Goal: Task Accomplishment & Management: Use online tool/utility

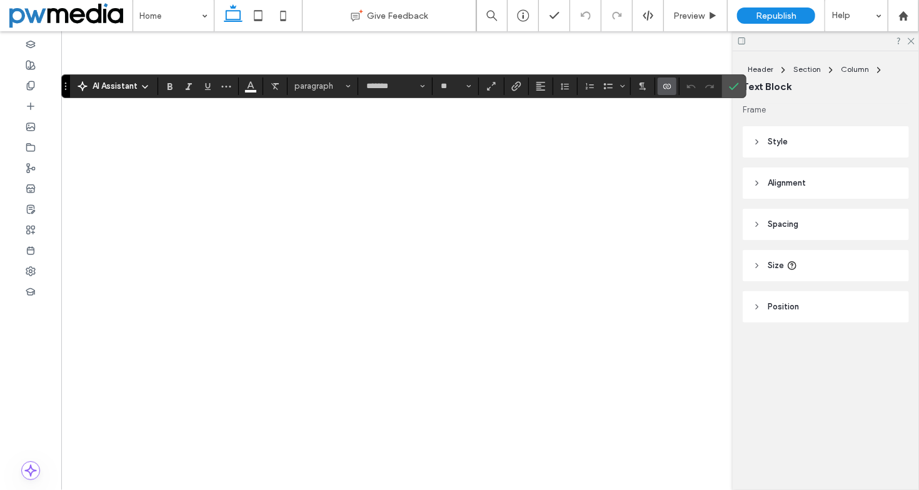
type input "*******"
type input "**"
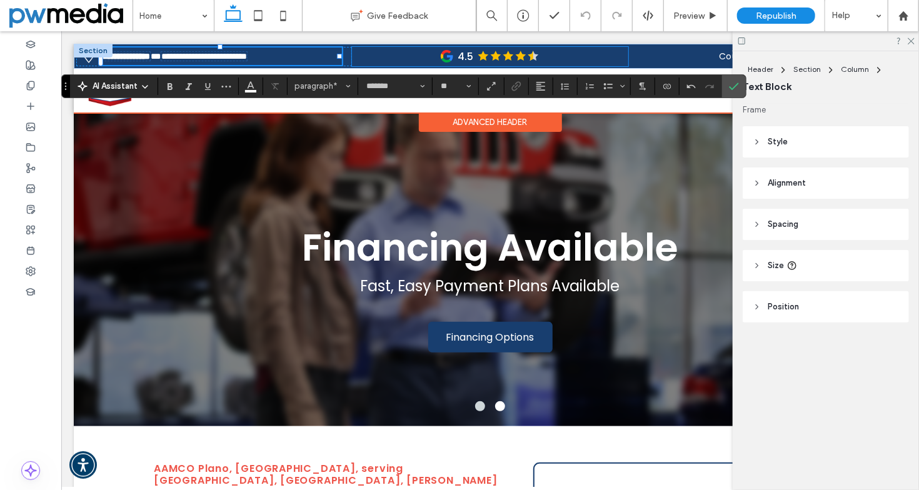
click at [378, 59] on div "4.5" at bounding box center [489, 55] width 276 height 19
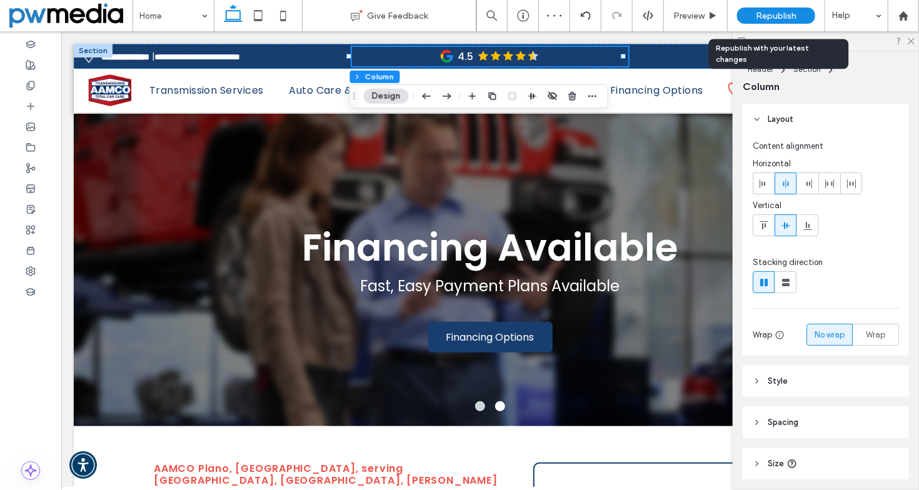
click at [777, 17] on span "Republish" at bounding box center [776, 16] width 41 height 11
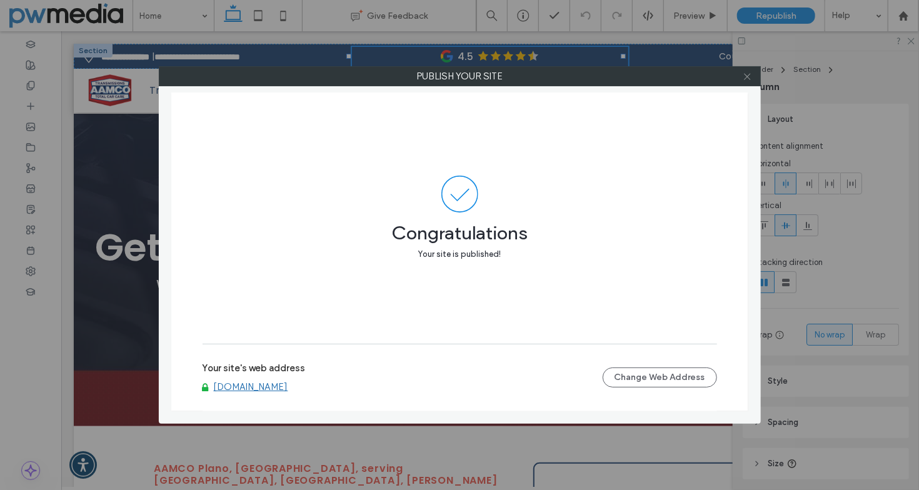
click at [745, 75] on icon at bounding box center [747, 76] width 9 height 9
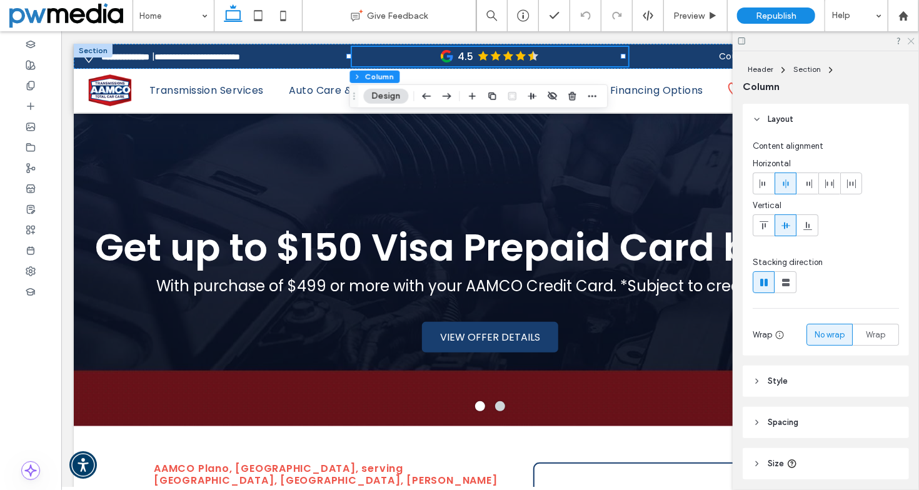
click at [907, 39] on icon at bounding box center [911, 40] width 8 height 8
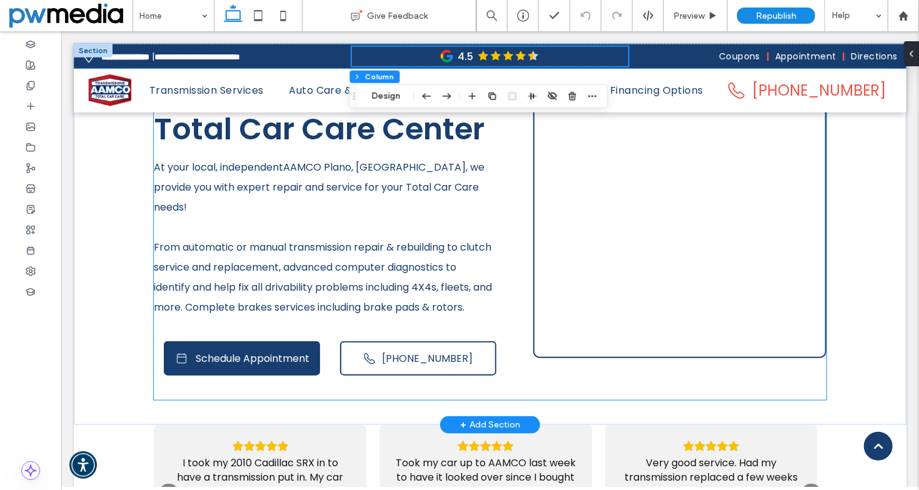
scroll to position [438, 0]
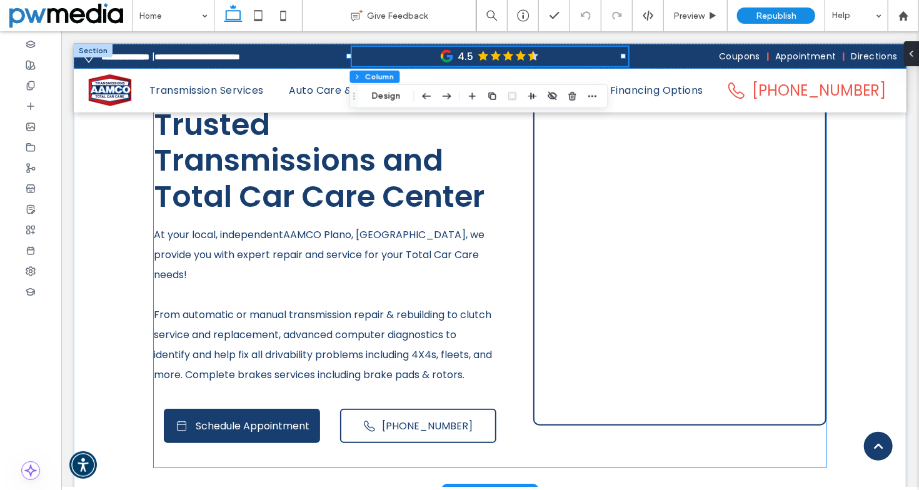
click at [645, 259] on div at bounding box center [684, 224] width 279 height 151
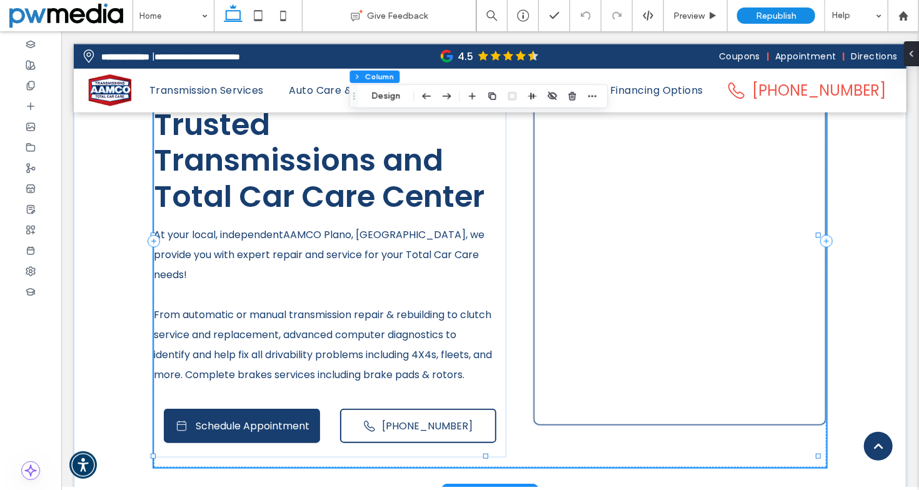
click at [628, 305] on div at bounding box center [679, 224] width 293 height 401
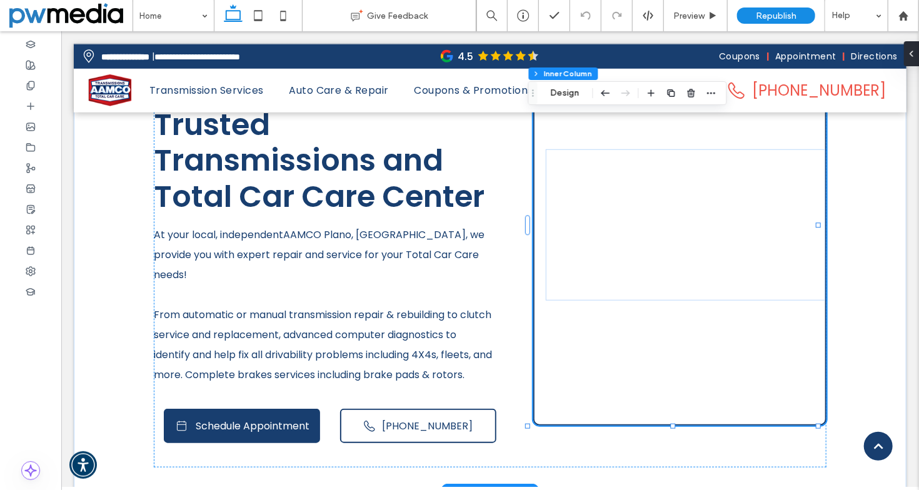
click at [604, 348] on div at bounding box center [679, 224] width 293 height 401
click at [573, 98] on button "Design" at bounding box center [565, 93] width 45 height 15
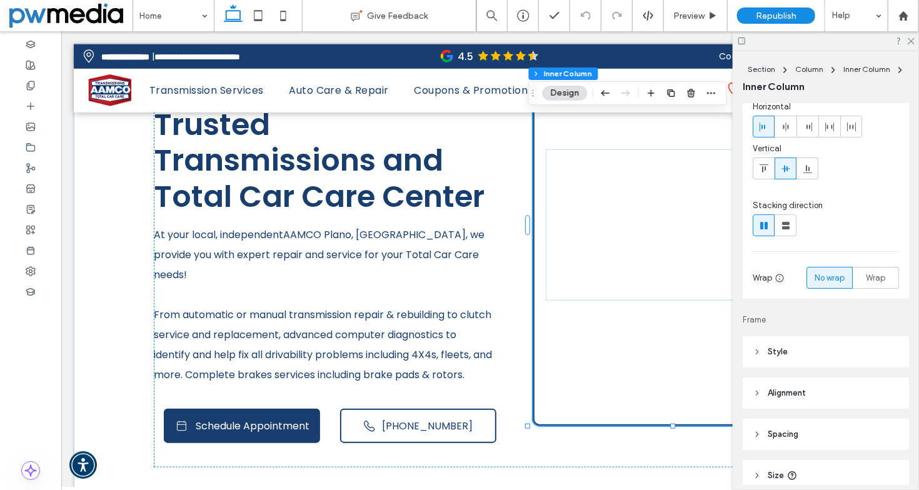
scroll to position [125, 0]
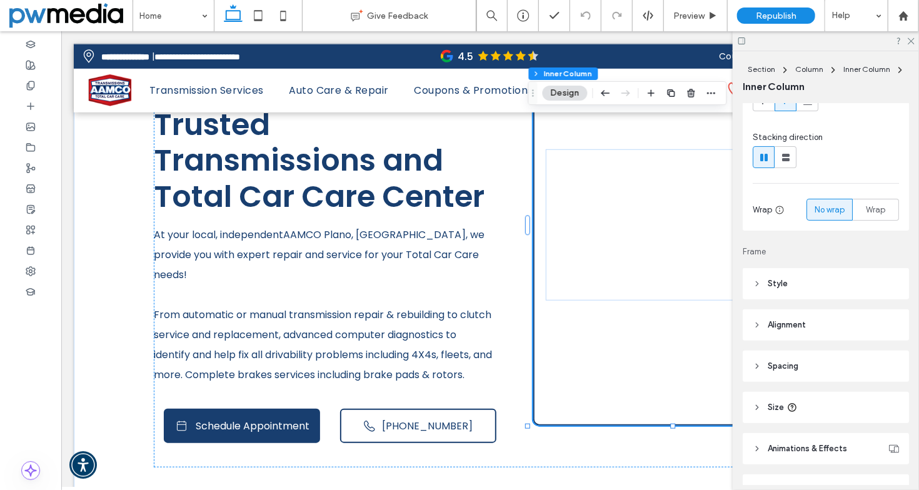
click at [778, 274] on header "Style" at bounding box center [826, 283] width 166 height 31
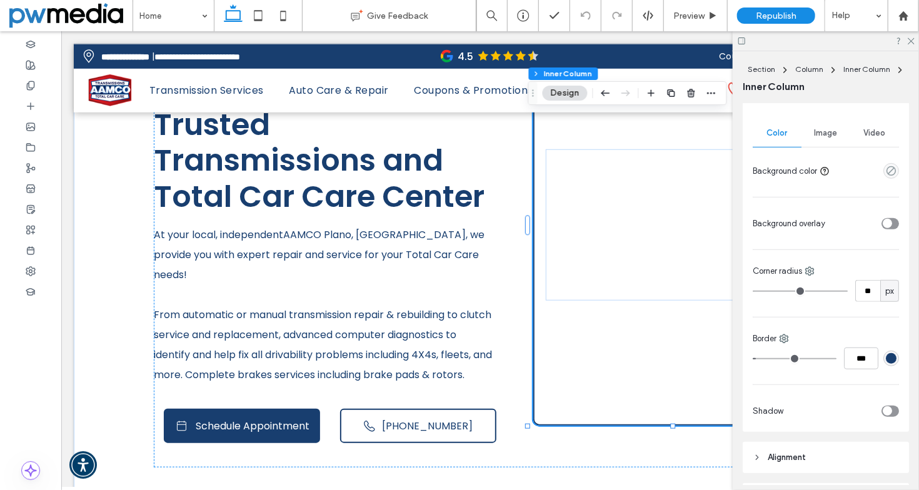
scroll to position [313, 0]
click at [877, 131] on span "Video" at bounding box center [875, 131] width 22 height 10
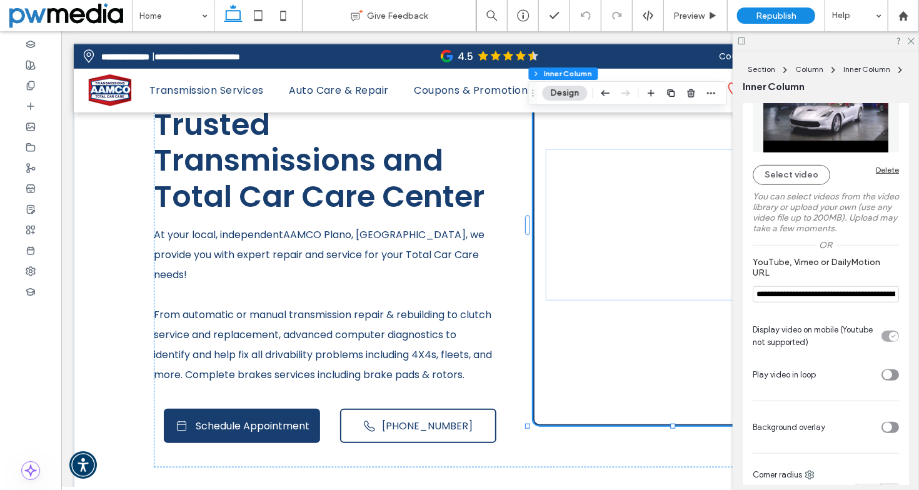
scroll to position [438, 0]
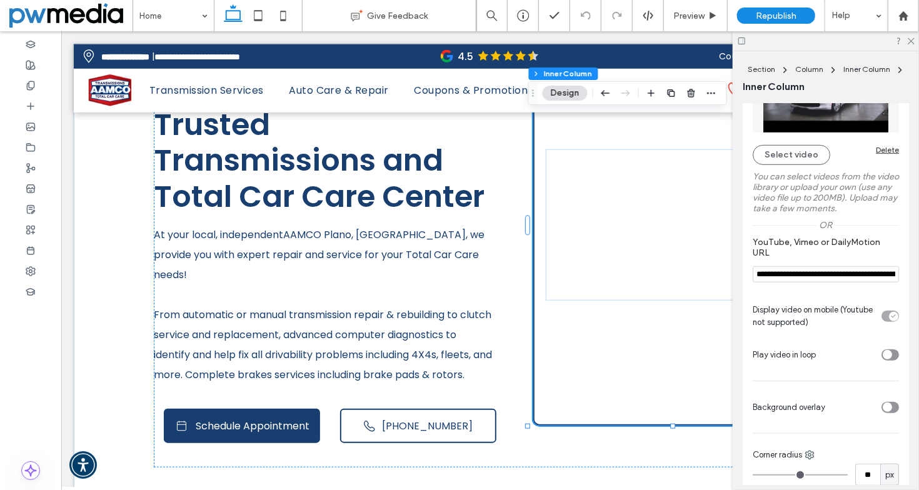
click at [885, 355] on icon "toggle" at bounding box center [887, 355] width 4 height 3
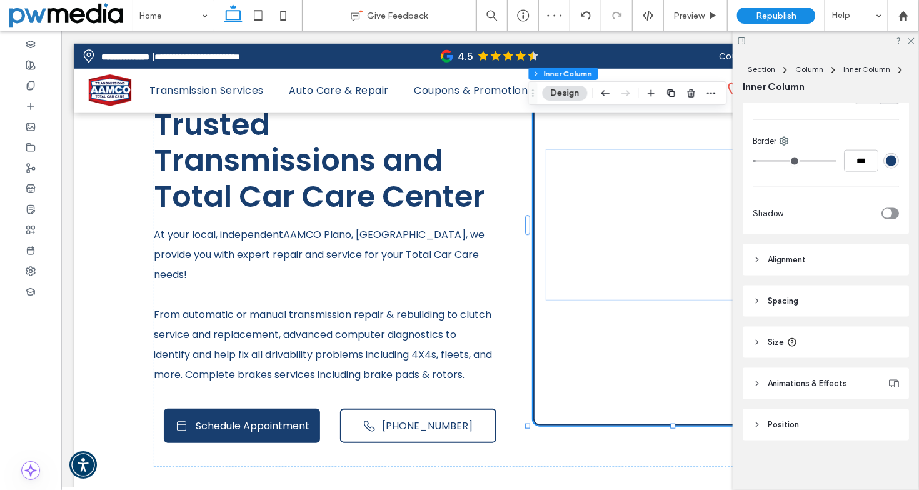
scroll to position [823, 0]
click at [907, 39] on icon at bounding box center [911, 40] width 8 height 8
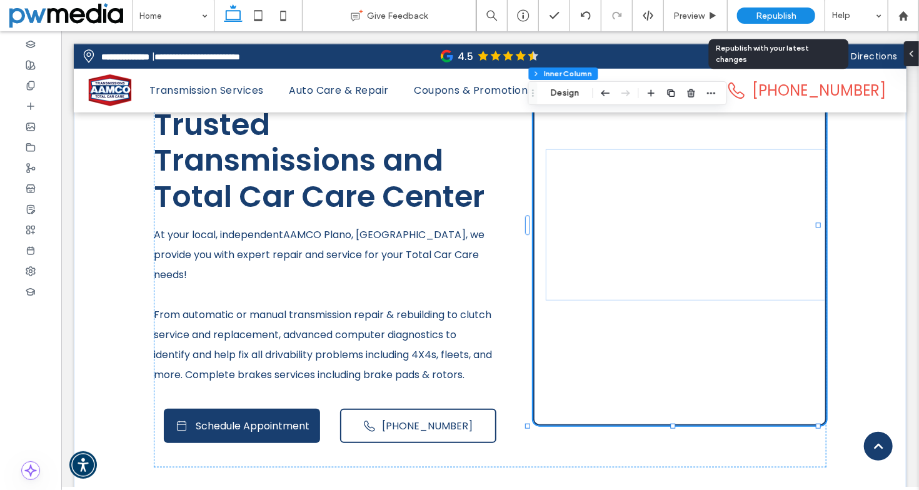
click at [788, 12] on span "Republish" at bounding box center [776, 16] width 41 height 11
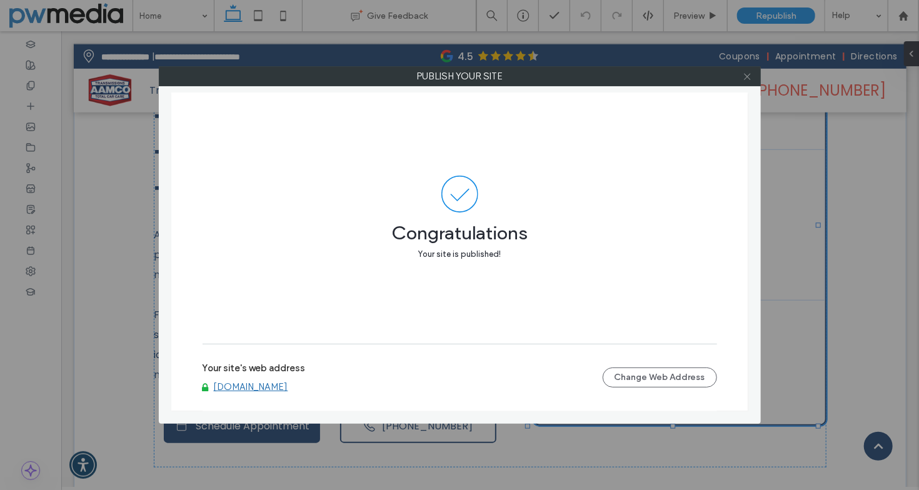
click at [744, 76] on icon at bounding box center [747, 76] width 9 height 9
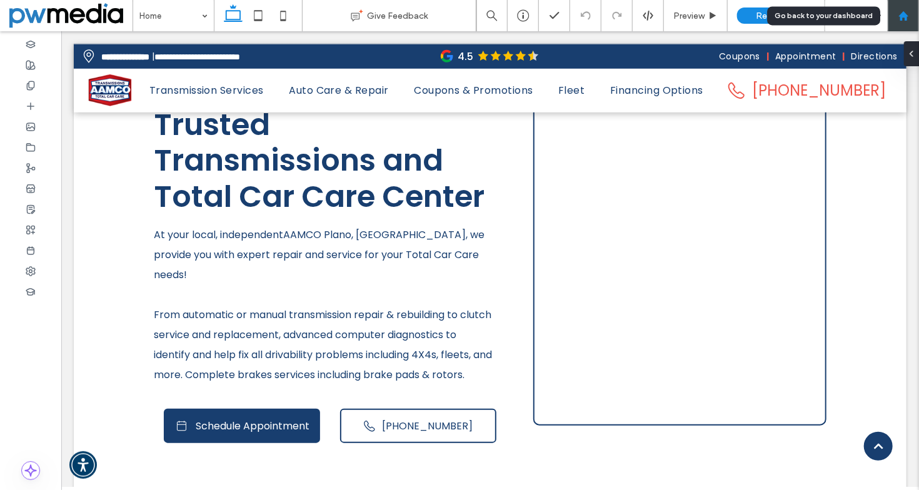
click at [906, 17] on use at bounding box center [903, 15] width 9 height 9
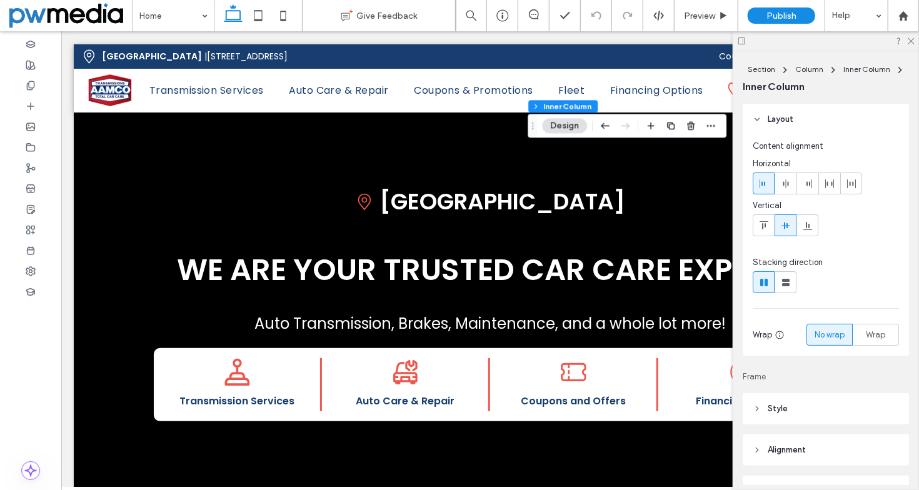
scroll to position [375, 0]
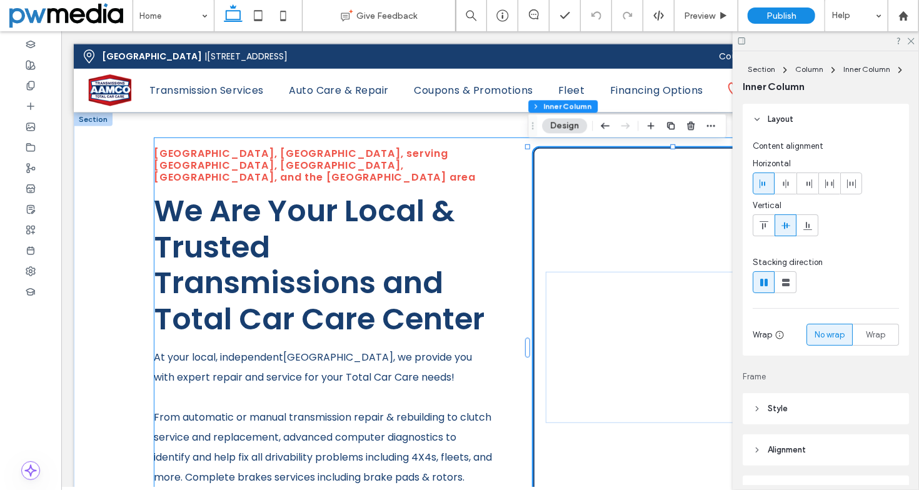
click at [669, 200] on div at bounding box center [679, 347] width 293 height 401
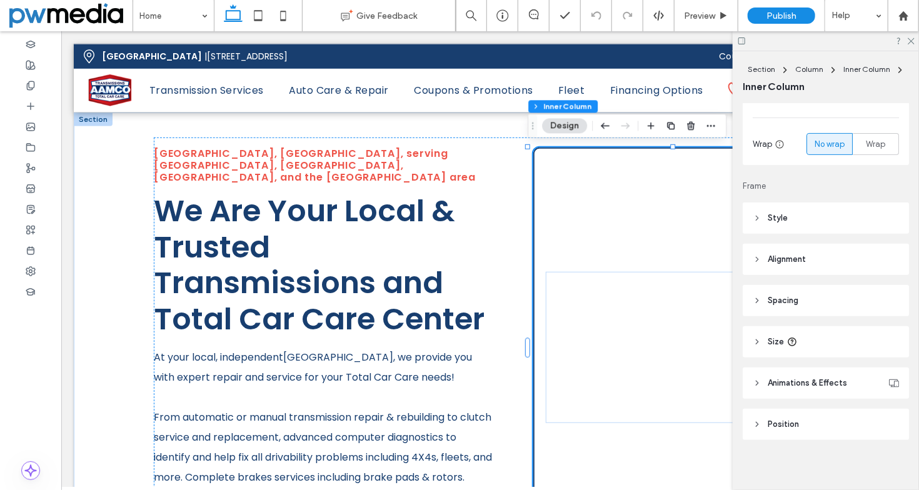
scroll to position [195, 0]
click at [780, 201] on header "Style" at bounding box center [826, 213] width 166 height 31
click at [779, 208] on span "Style" at bounding box center [778, 214] width 20 height 13
click at [770, 217] on span "Style" at bounding box center [778, 214] width 20 height 13
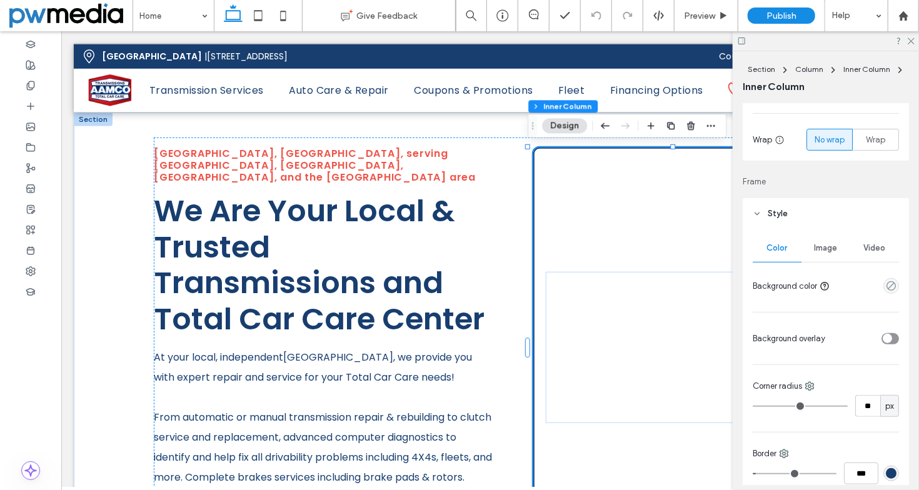
click at [864, 245] on span "Video" at bounding box center [875, 248] width 22 height 10
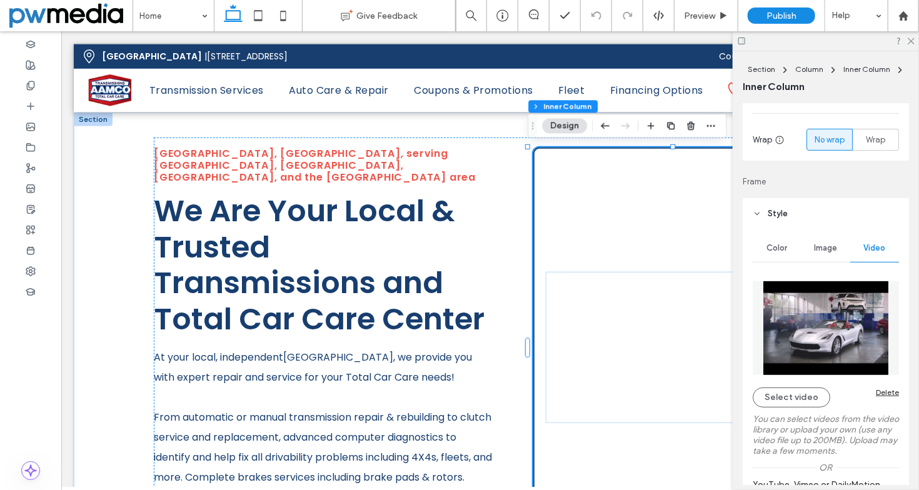
scroll to position [383, 0]
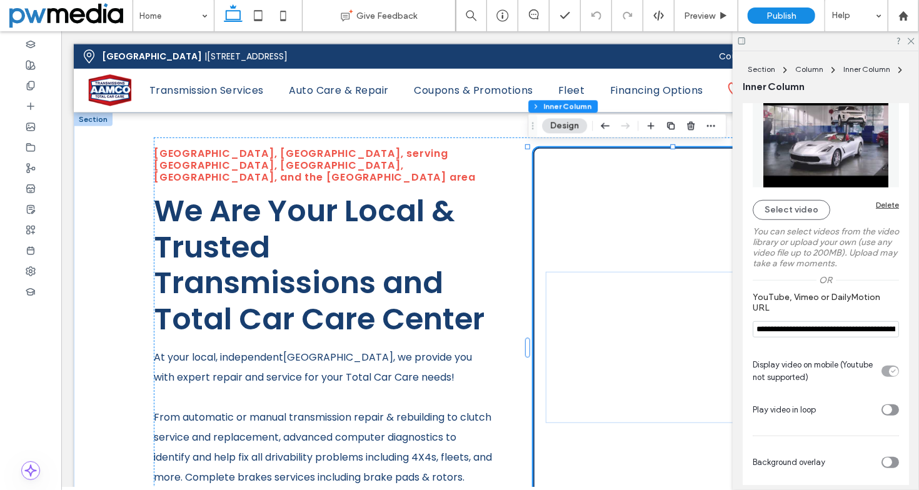
click at [885, 410] on div "toggle" at bounding box center [891, 410] width 18 height 11
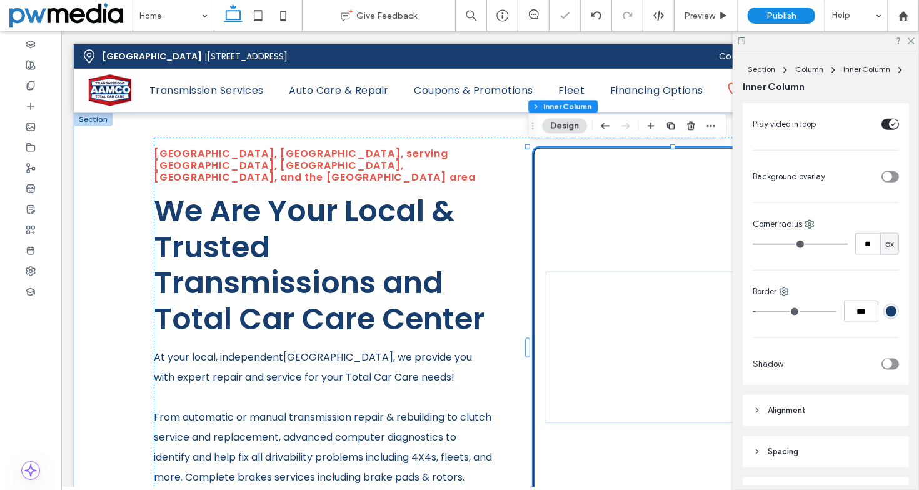
scroll to position [695, 0]
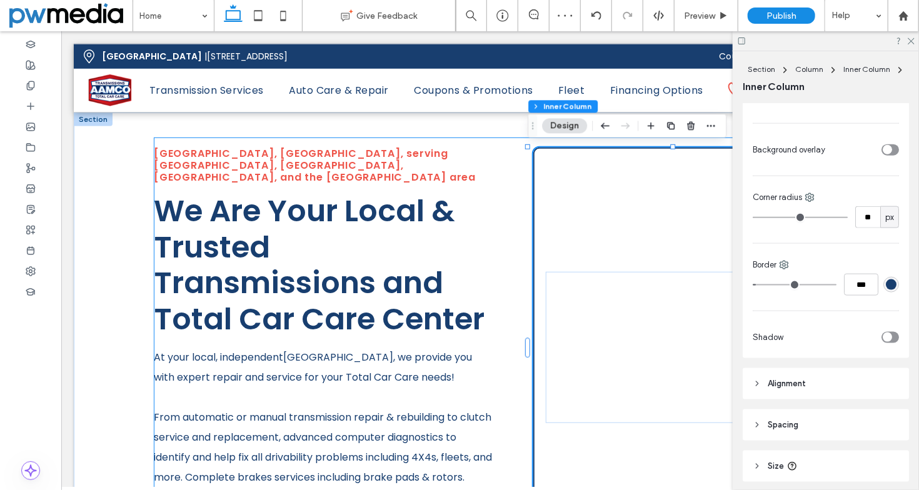
click at [510, 166] on div "AAMCO Airway Heights, WA, serving Airway Heights, Cheney, Medical Lake, and the…" at bounding box center [489, 353] width 673 height 433
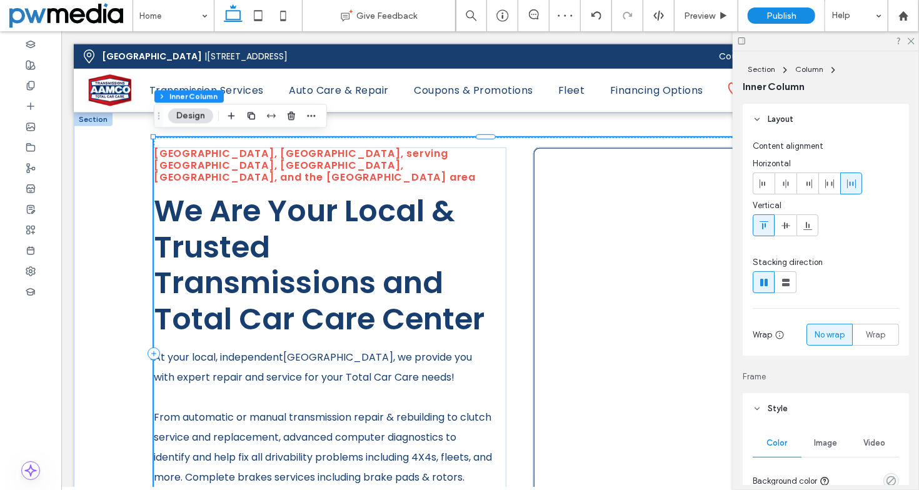
click at [910, 39] on use at bounding box center [911, 41] width 7 height 7
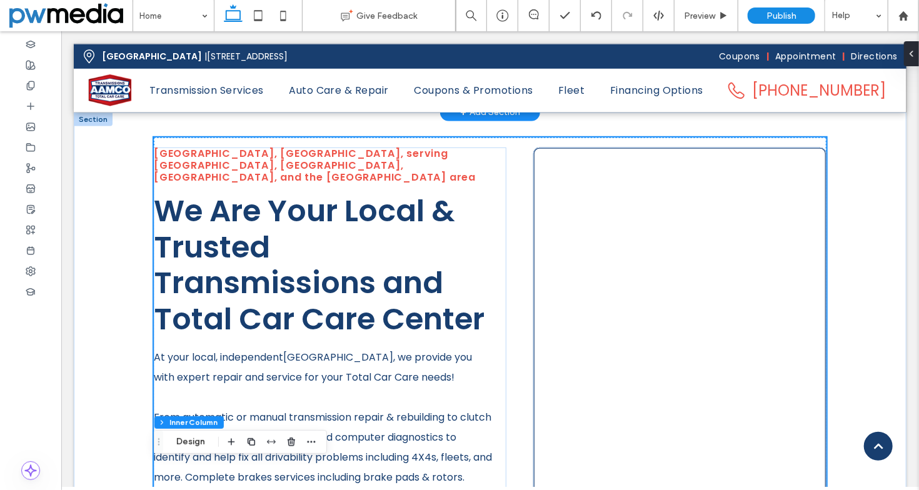
scroll to position [0, 0]
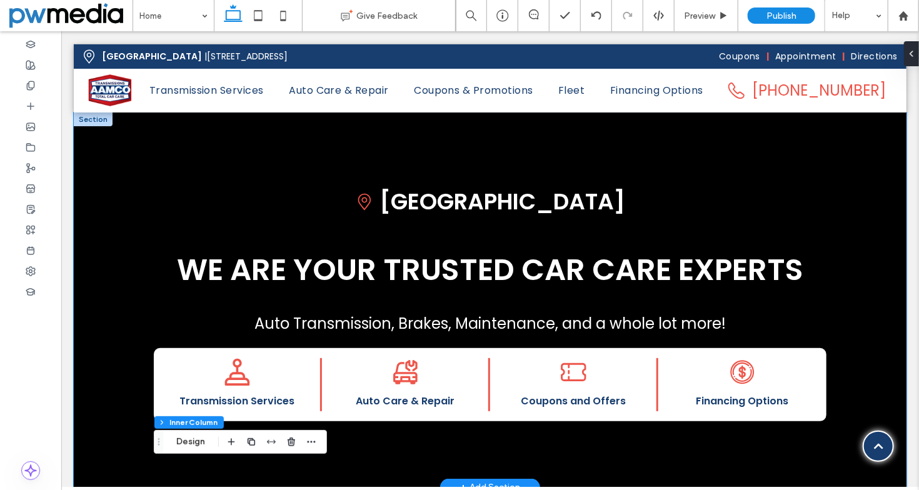
click at [125, 151] on div "AAMCO Airway Heights We Are Your Trusted Car Care Experts Auto Transmission, Br…" at bounding box center [489, 299] width 833 height 375
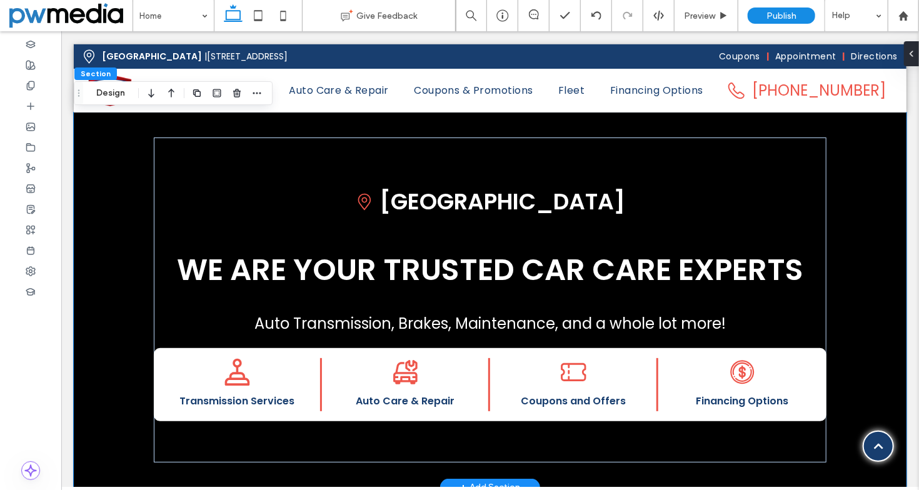
click at [125, 151] on div "AAMCO Airway Heights We Are Your Trusted Car Care Experts Auto Transmission, Br…" at bounding box center [489, 299] width 833 height 375
click at [218, 126] on div "AAMCO Airway Heights We Are Your Trusted Car Care Experts Auto Transmission, Br…" at bounding box center [489, 299] width 833 height 375
click at [119, 94] on button "Design" at bounding box center [110, 93] width 45 height 15
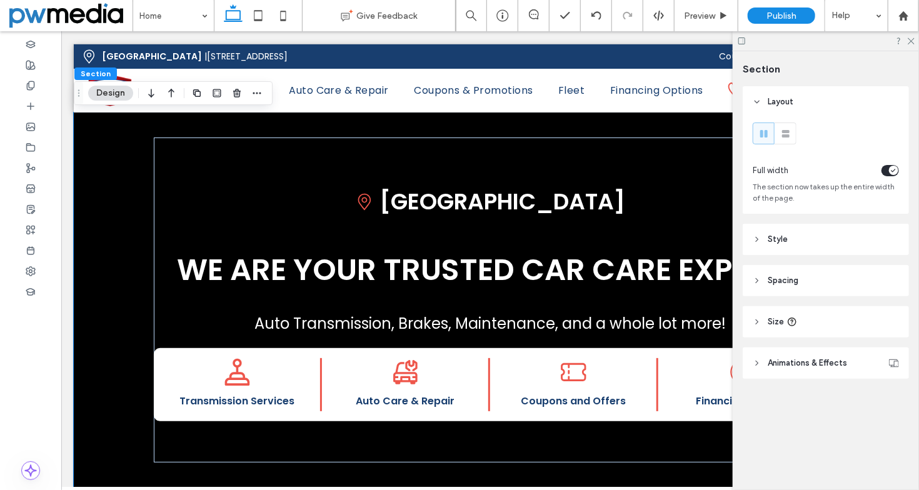
click at [777, 238] on span "Style" at bounding box center [778, 239] width 20 height 13
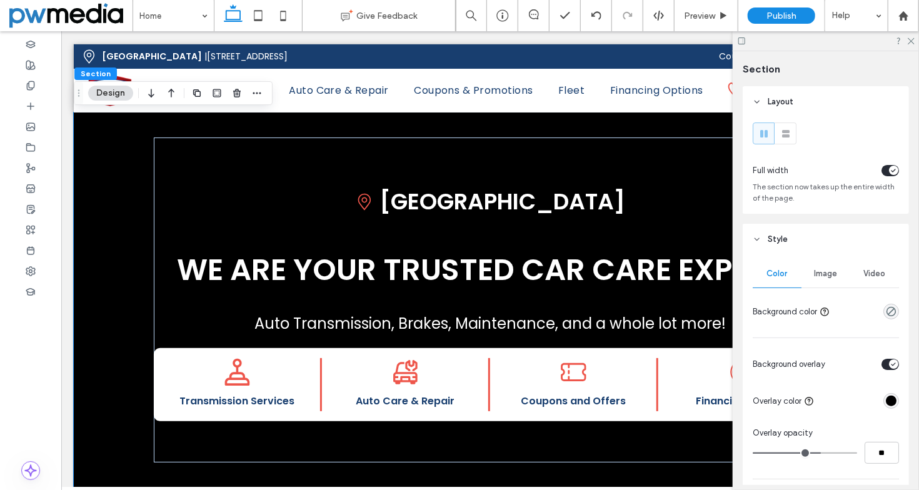
click at [870, 276] on span "Video" at bounding box center [875, 274] width 22 height 10
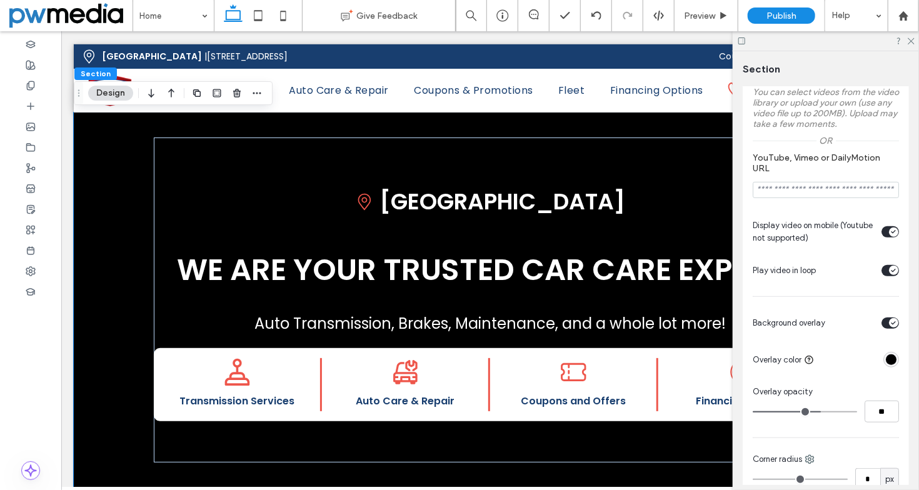
scroll to position [375, 0]
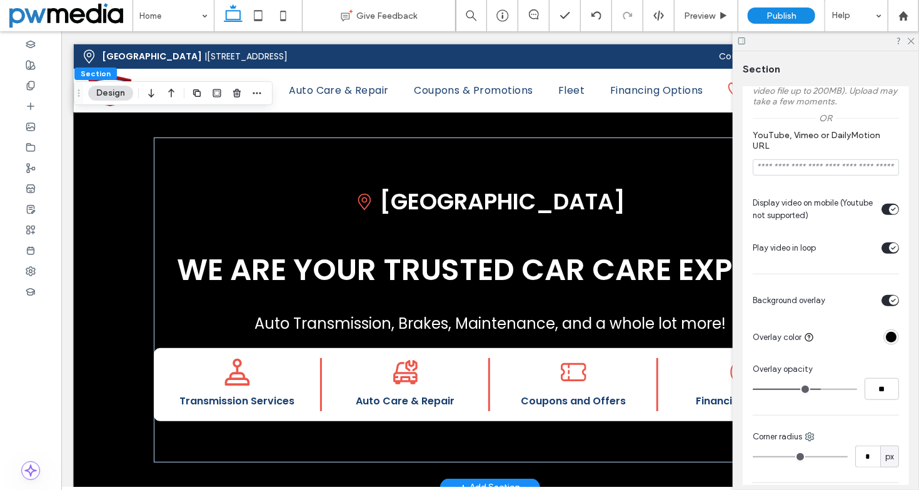
click at [116, 129] on div "AAMCO Airway Heights We Are Your Trusted Car Care Experts Auto Transmission, Br…" at bounding box center [489, 299] width 833 height 375
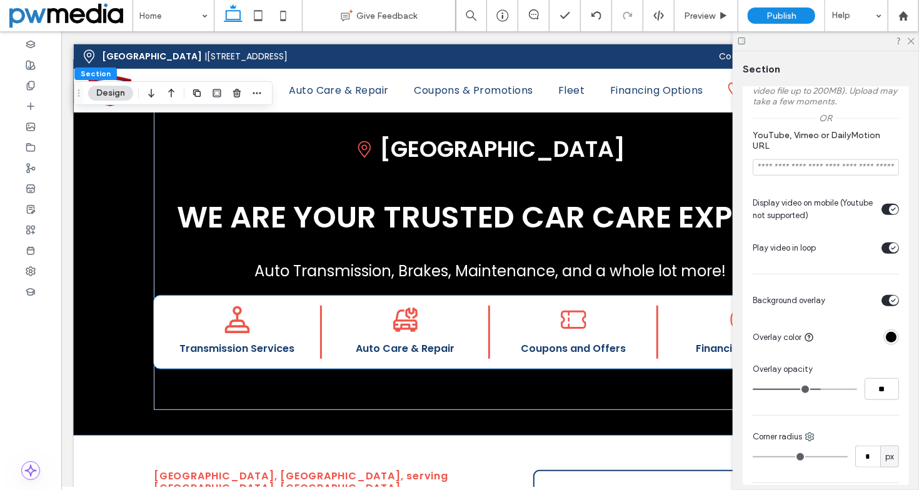
scroll to position [188, 0]
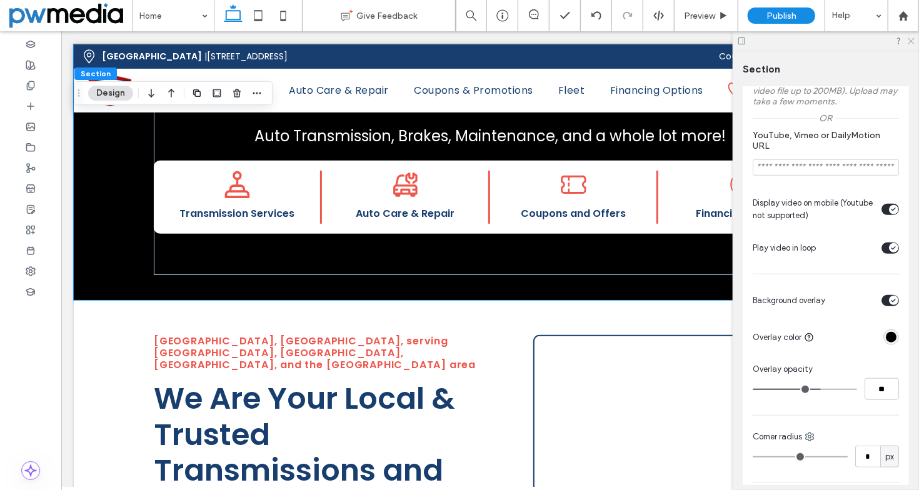
click at [907, 41] on icon at bounding box center [911, 40] width 8 height 8
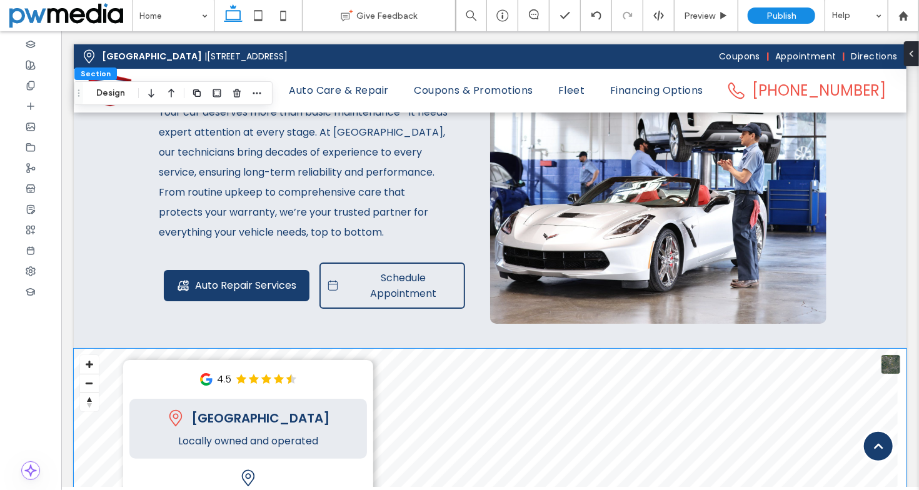
scroll to position [2046, 0]
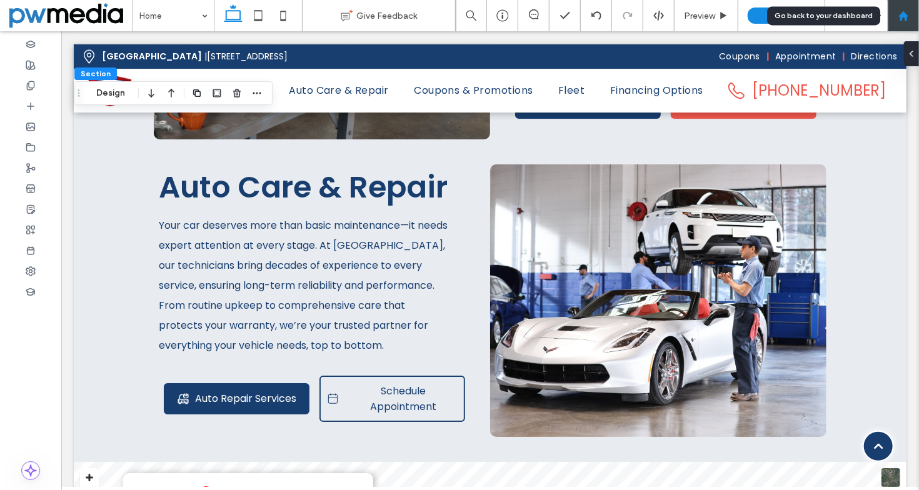
click at [902, 19] on use at bounding box center [903, 15] width 9 height 9
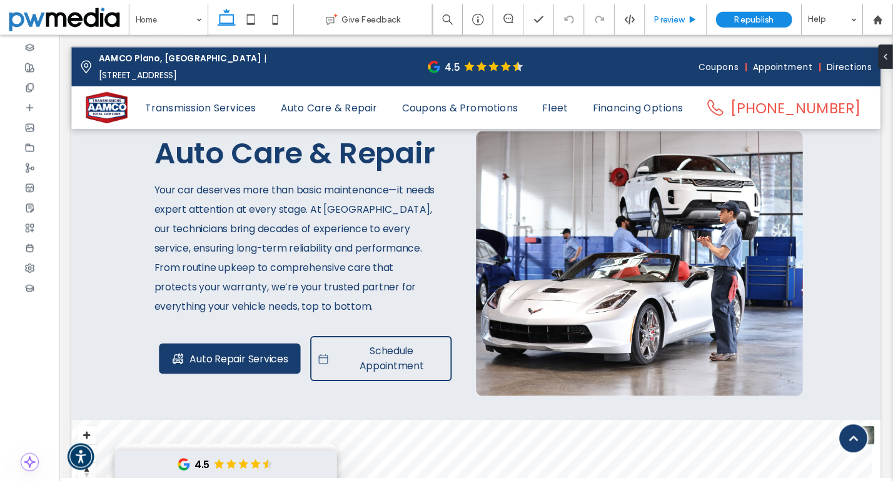
scroll to position [2268, 0]
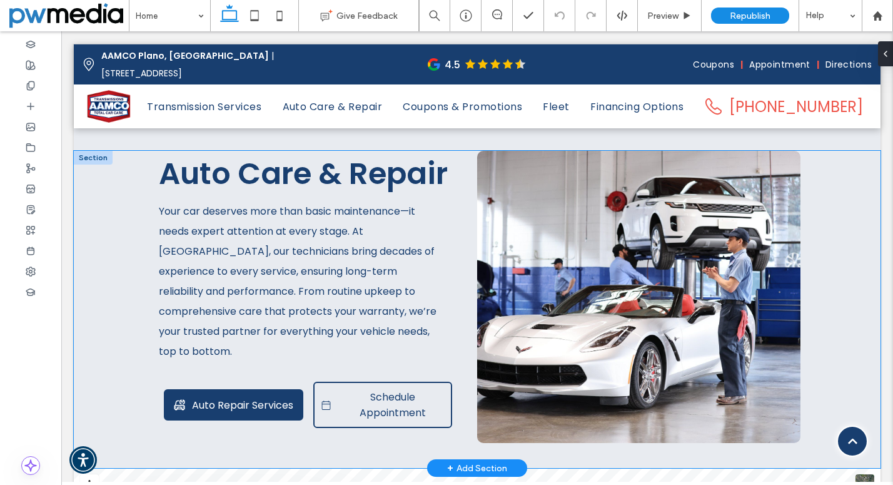
click at [92, 272] on div "Auto Care & Repair Your car deserves more than basic maintenance—it needs exper…" at bounding box center [477, 310] width 807 height 318
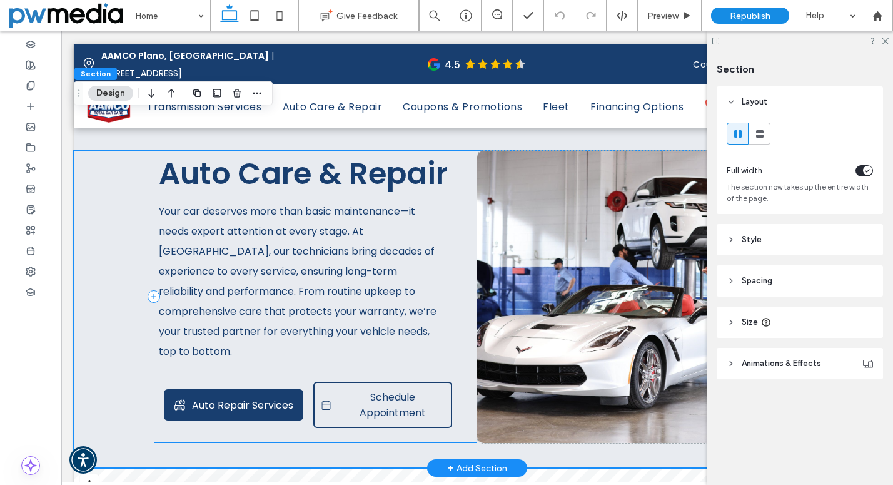
click at [460, 331] on div "Auto Care & Repair Your car deserves more than basic maintenance—it needs exper…" at bounding box center [315, 297] width 323 height 293
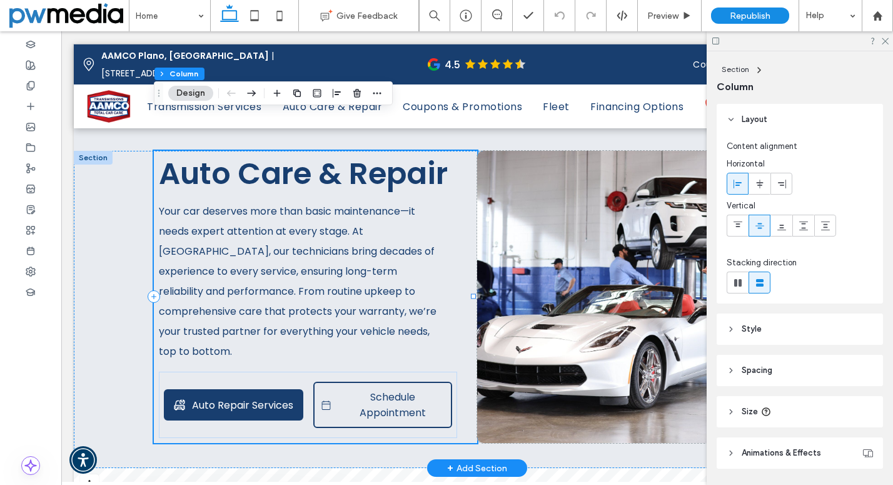
click at [460, 346] on div "Auto Care & Repair Your car deserves more than basic maintenance—it needs exper…" at bounding box center [315, 297] width 323 height 293
click at [443, 371] on div "Schedule Appointment" at bounding box center [382, 404] width 149 height 66
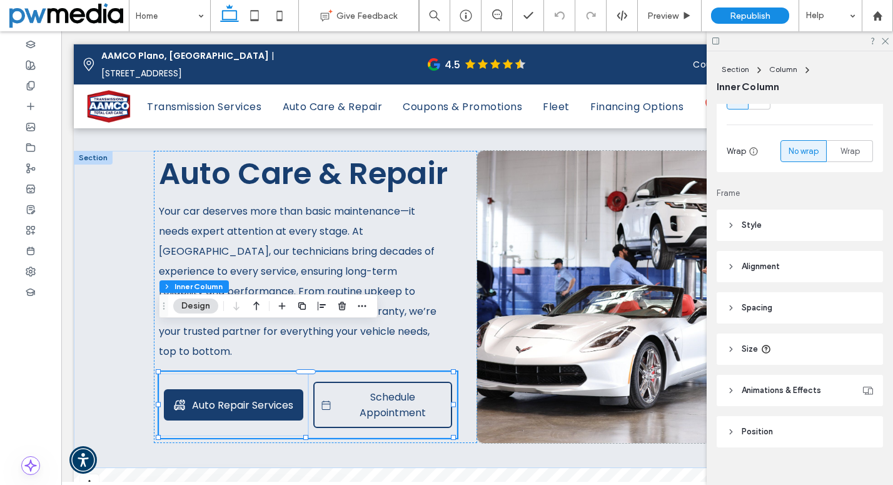
scroll to position [188, 0]
click at [743, 218] on span "Style" at bounding box center [752, 221] width 20 height 13
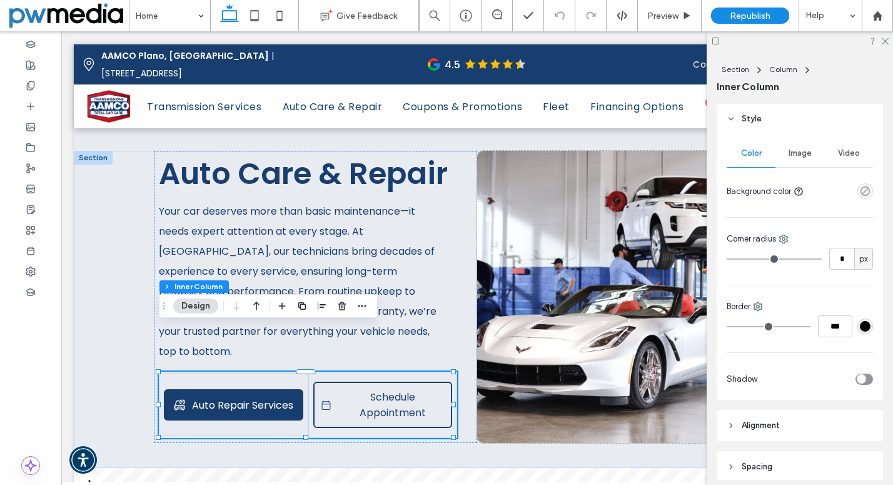
scroll to position [438, 0]
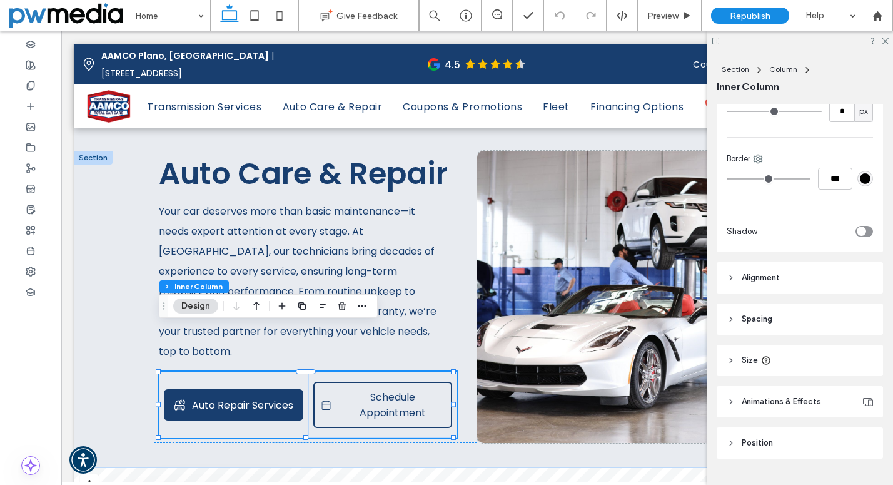
click at [751, 273] on span "Alignment" at bounding box center [761, 277] width 38 height 13
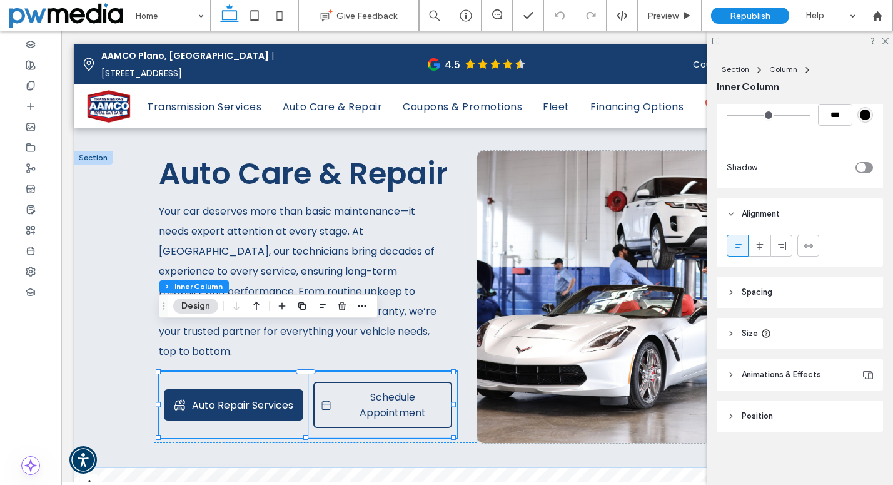
scroll to position [502, 0]
click at [762, 290] on span "Spacing" at bounding box center [757, 291] width 31 height 13
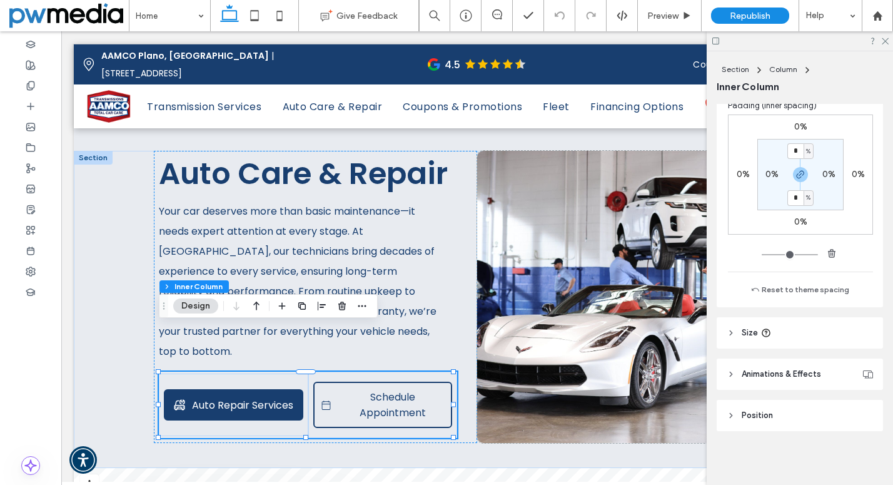
click at [750, 331] on span "Size" at bounding box center [750, 332] width 16 height 13
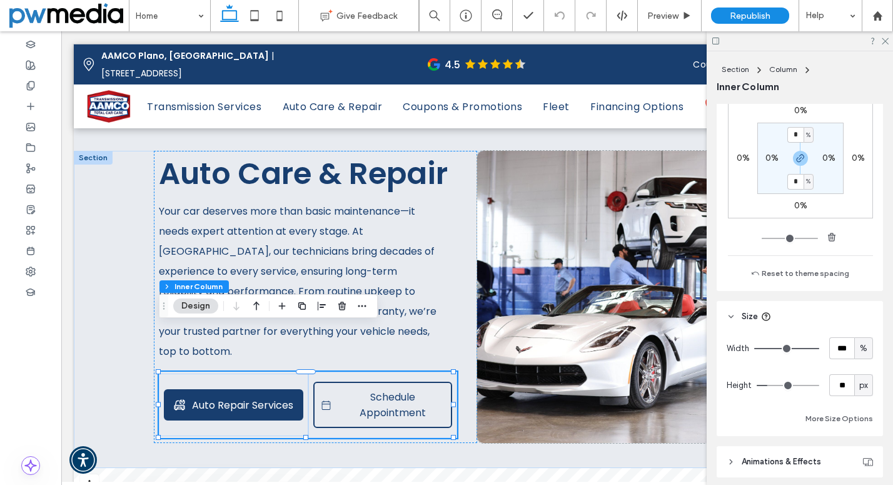
scroll to position [683, 0]
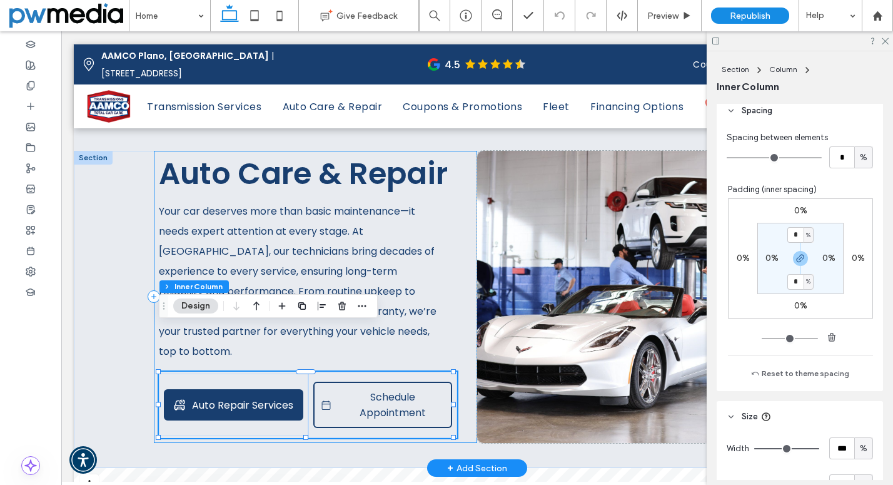
click at [465, 359] on div "Auto Care & Repair Your car deserves more than basic maintenance—it needs exper…" at bounding box center [315, 297] width 323 height 293
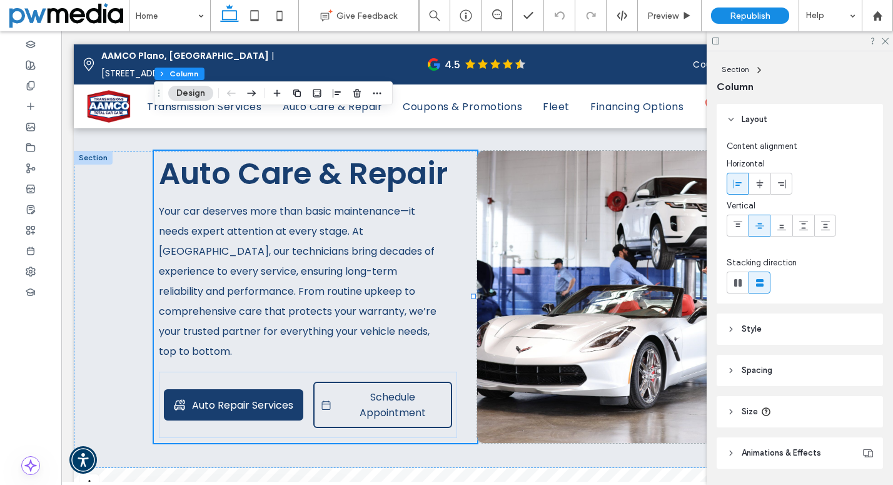
click at [743, 358] on header "Spacing" at bounding box center [800, 370] width 166 height 31
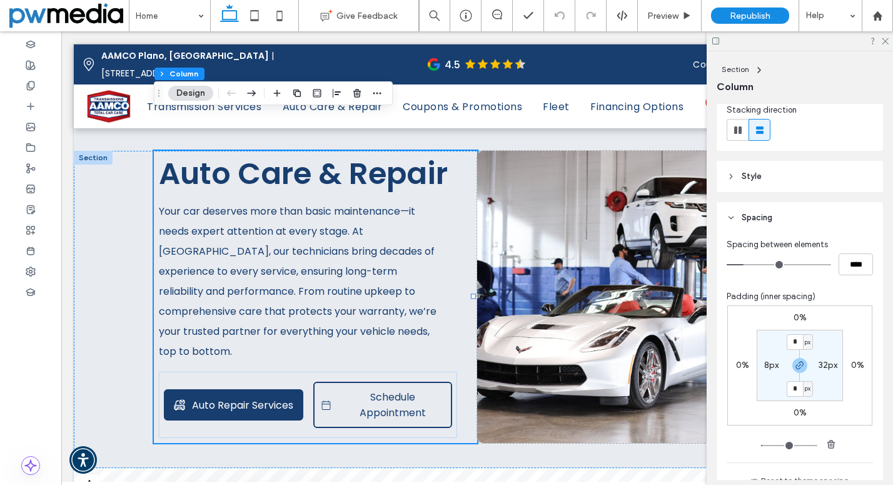
scroll to position [188, 0]
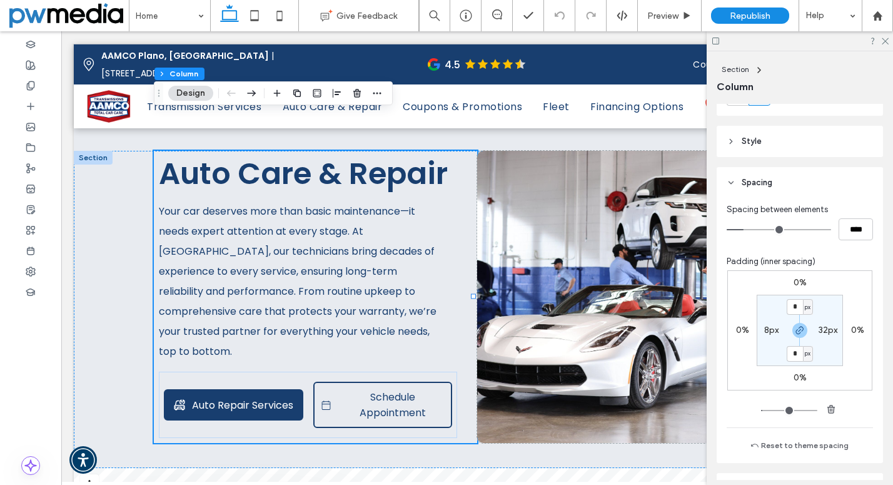
click at [820, 330] on label "32px" at bounding box center [827, 330] width 19 height 11
type input "**"
click at [820, 330] on input "**" at bounding box center [823, 330] width 16 height 16
type input "*"
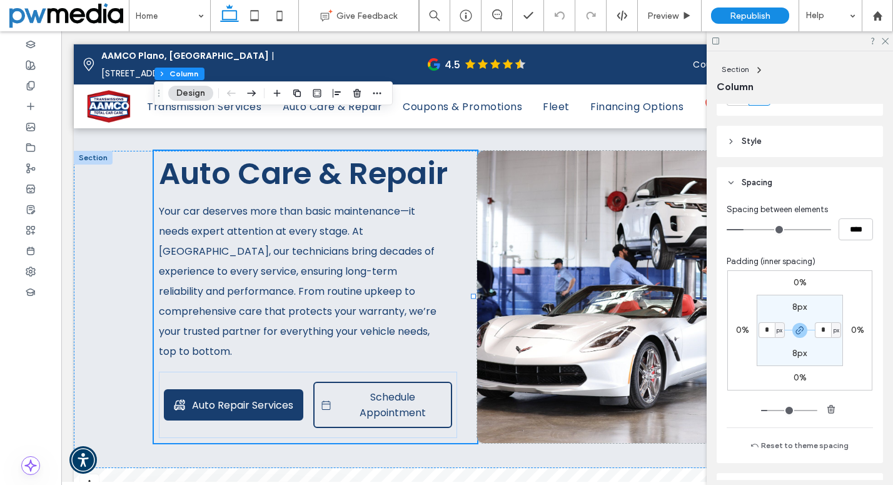
click at [816, 352] on section "8px * px 8px * px" at bounding box center [800, 330] width 86 height 71
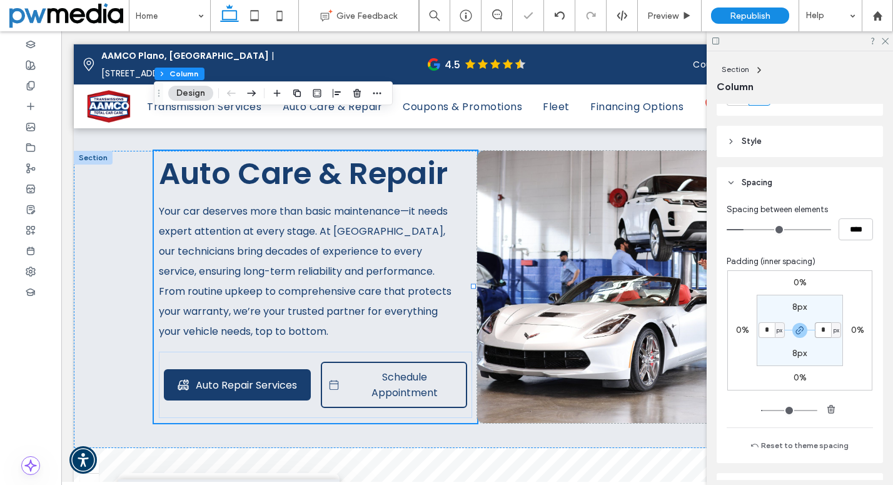
click at [817, 330] on input "*" at bounding box center [823, 330] width 16 height 16
click at [795, 327] on icon "button" at bounding box center [800, 330] width 10 height 10
click at [818, 330] on input "*" at bounding box center [823, 330] width 16 height 16
type input "**"
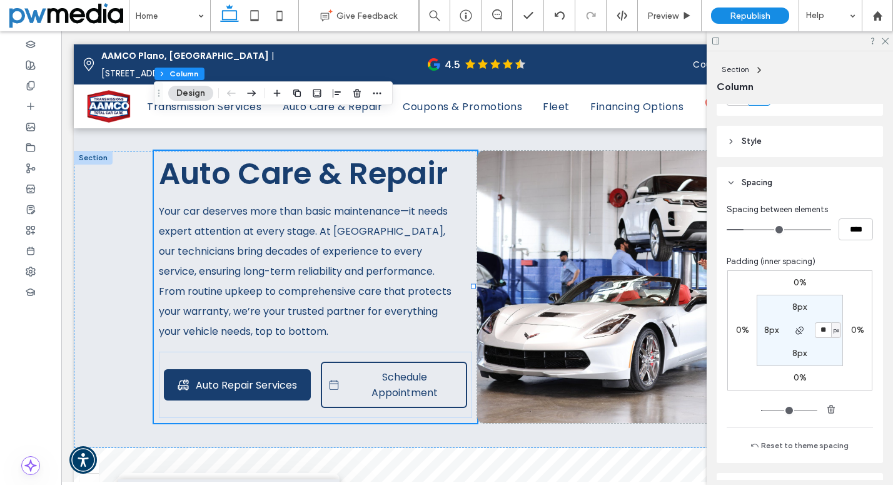
click at [818, 351] on section "8px ** px 8px 8px" at bounding box center [800, 330] width 86 height 71
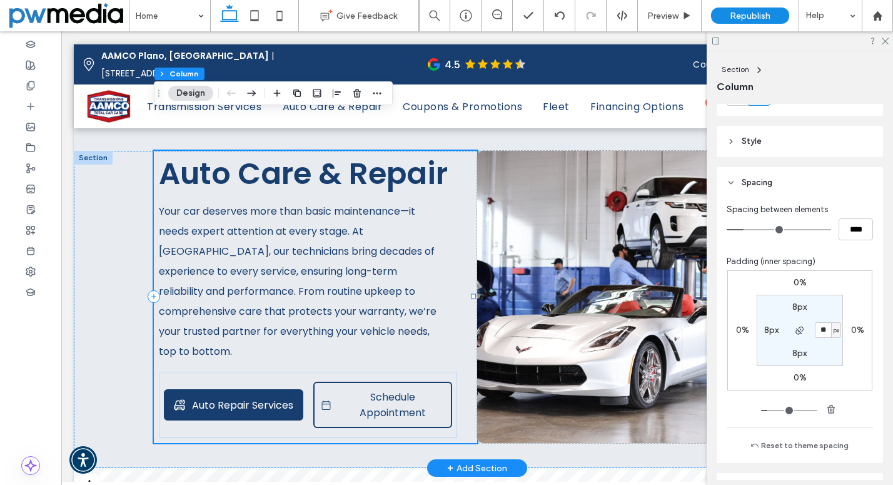
click at [435, 309] on div "Auto Care & Repair Your car deserves more than basic maintenance—it needs exper…" at bounding box center [315, 297] width 323 height 293
click at [461, 171] on div "Auto Care & Repair Your car deserves more than basic maintenance—it needs exper…" at bounding box center [315, 297] width 323 height 293
click at [844, 221] on input "****" at bounding box center [855, 229] width 34 height 22
type input "*"
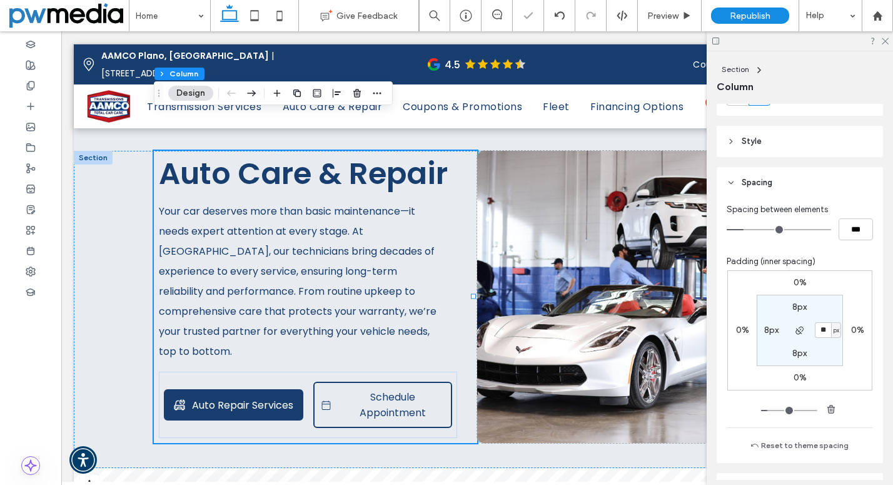
click at [852, 246] on div "Spacing between elements *** Padding (inner spacing) 0% 0% 0% 0% 8px ** px 8px …" at bounding box center [800, 327] width 146 height 249
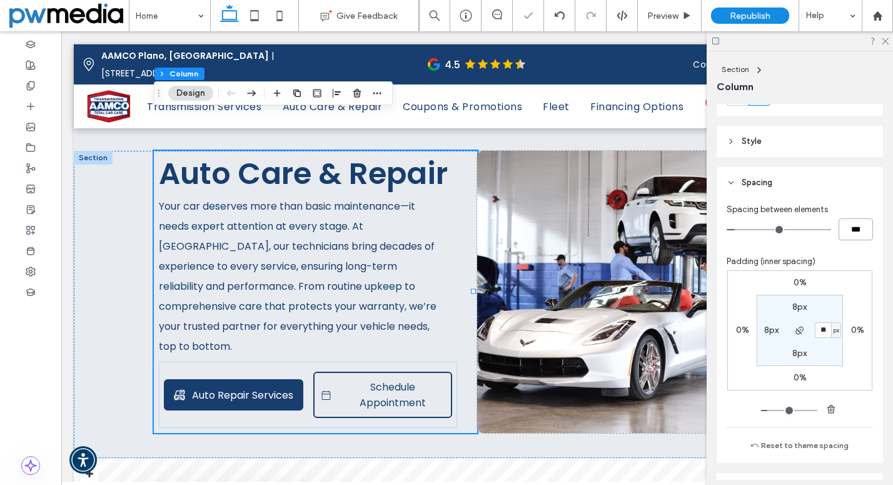
click at [843, 232] on input "***" at bounding box center [855, 229] width 34 height 22
type input "**"
type input "****"
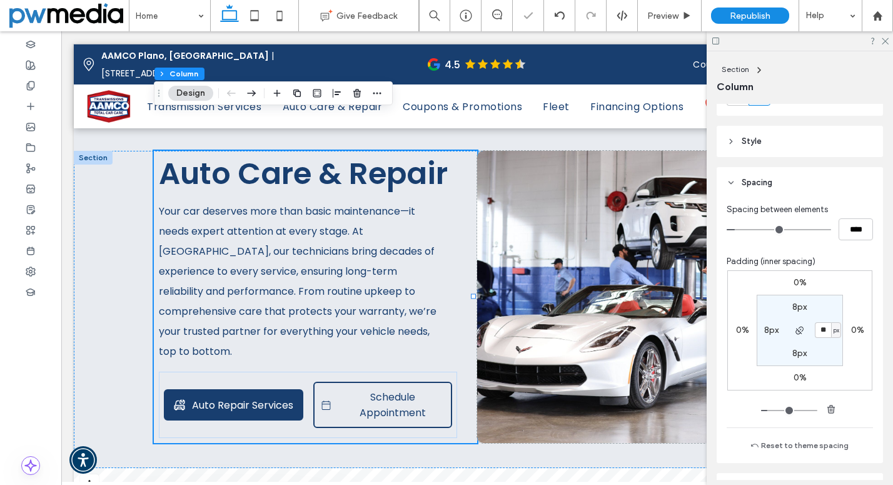
click at [843, 249] on div "Spacing between elements **** Padding (inner spacing) 0% 0% 0% 0% 8px ** px 8px…" at bounding box center [800, 327] width 146 height 249
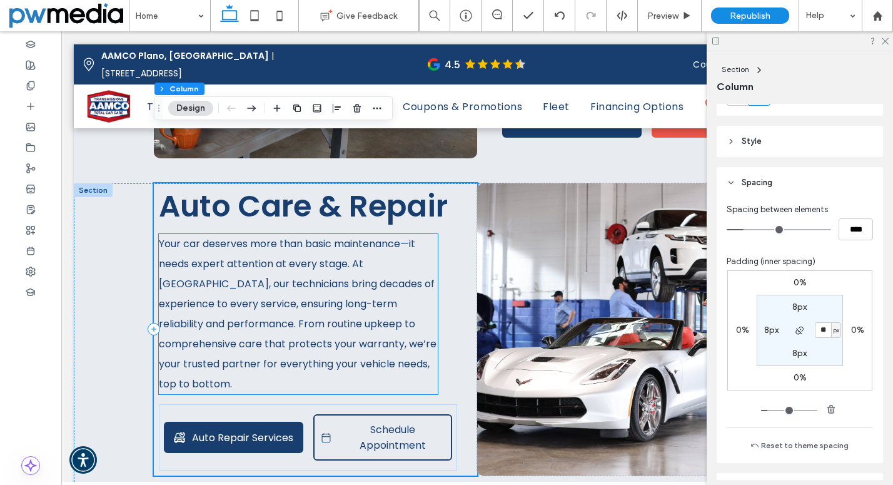
scroll to position [2206, 0]
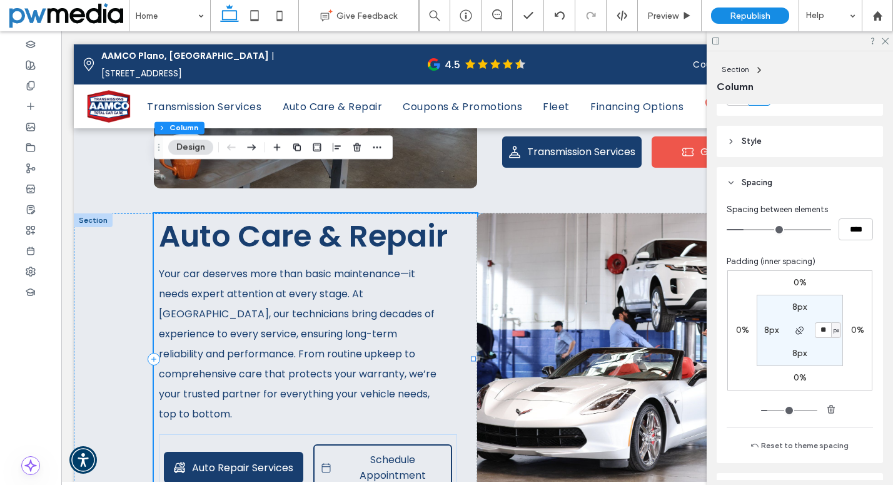
click at [450, 276] on div "Auto Care & Repair Your car deserves more than basic maintenance—it needs exper…" at bounding box center [315, 359] width 323 height 293
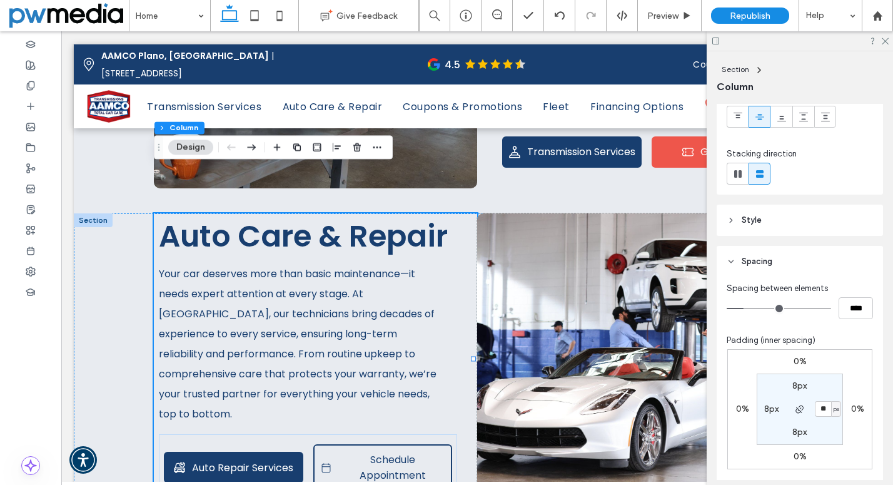
scroll to position [0, 0]
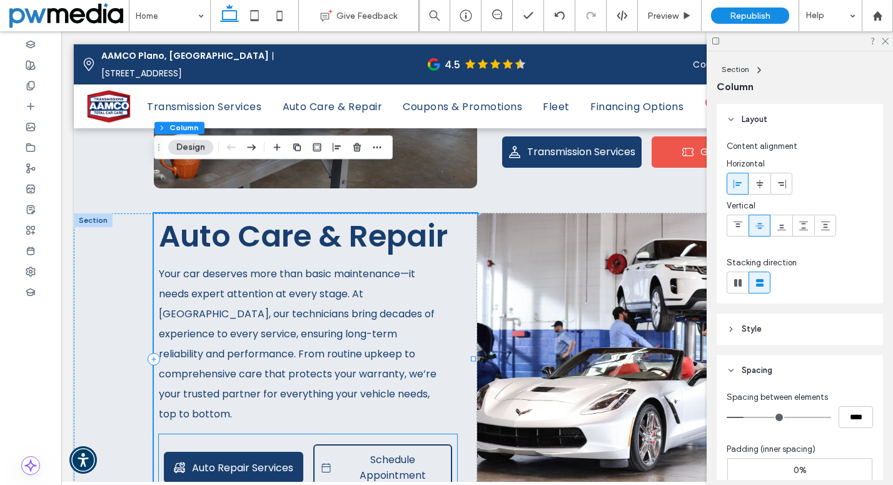
click at [304, 439] on div "Auto Repair Services" at bounding box center [233, 467] width 149 height 63
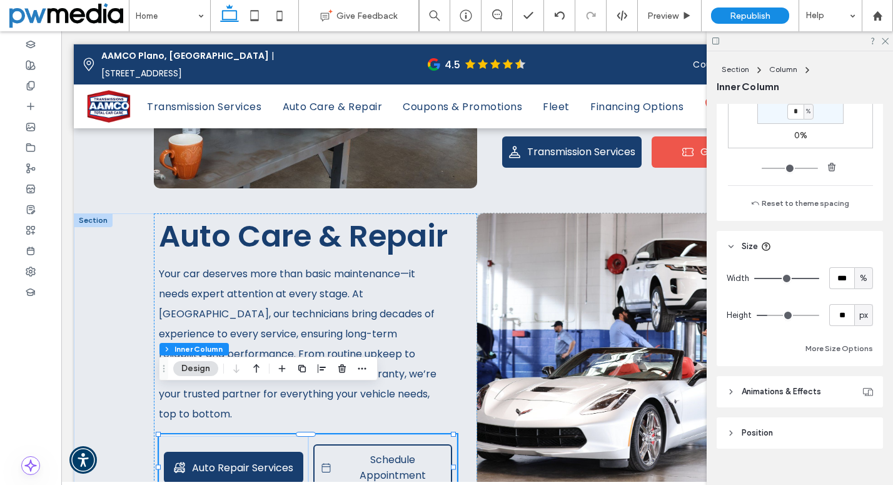
scroll to position [870, 0]
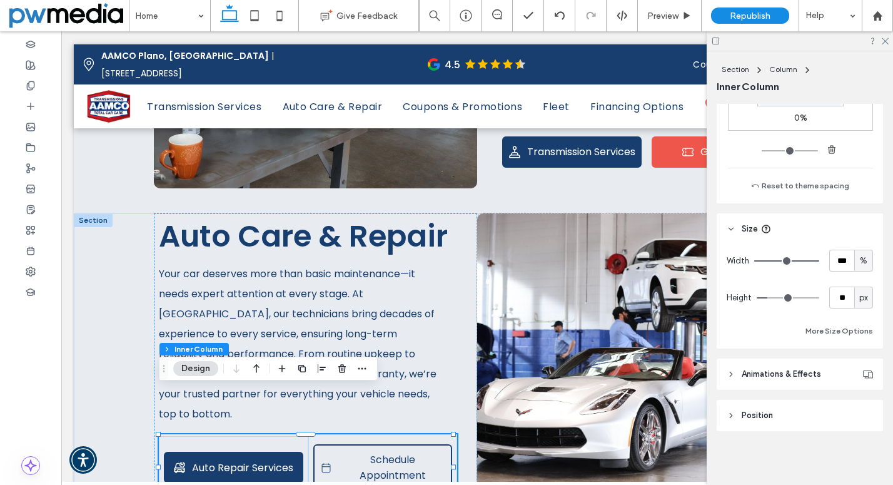
click at [768, 374] on span "Animations & Effects" at bounding box center [781, 374] width 79 height 13
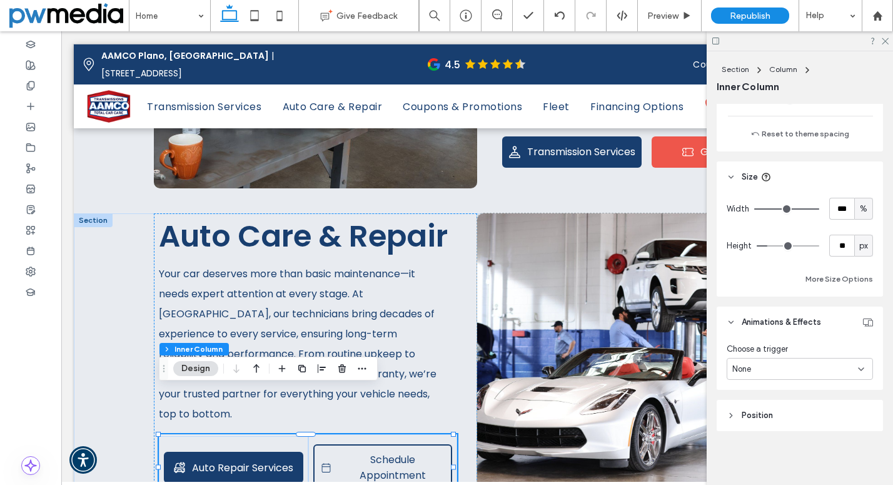
click at [760, 410] on span "Position" at bounding box center [757, 415] width 31 height 13
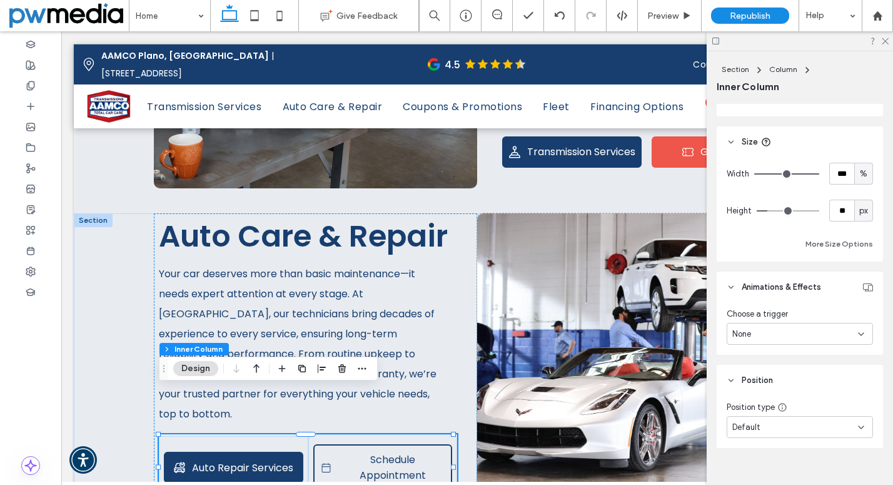
scroll to position [974, 0]
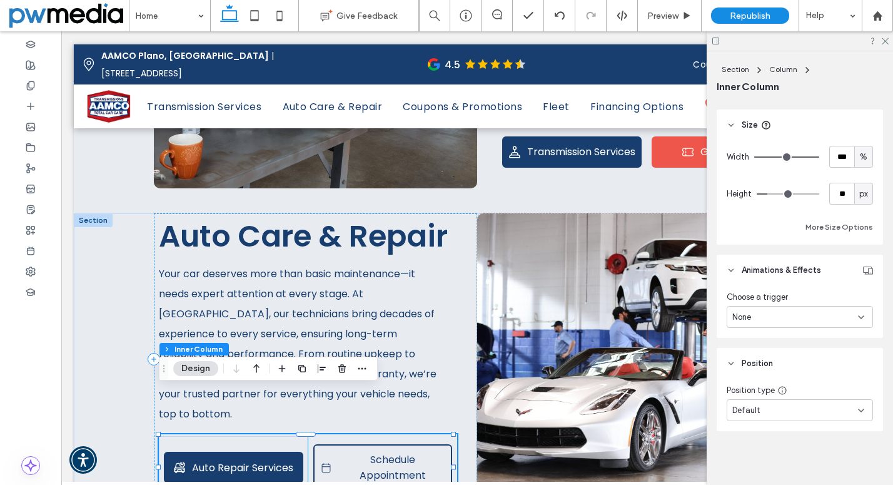
click at [445, 434] on div "Schedule Appointment" at bounding box center [382, 467] width 149 height 66
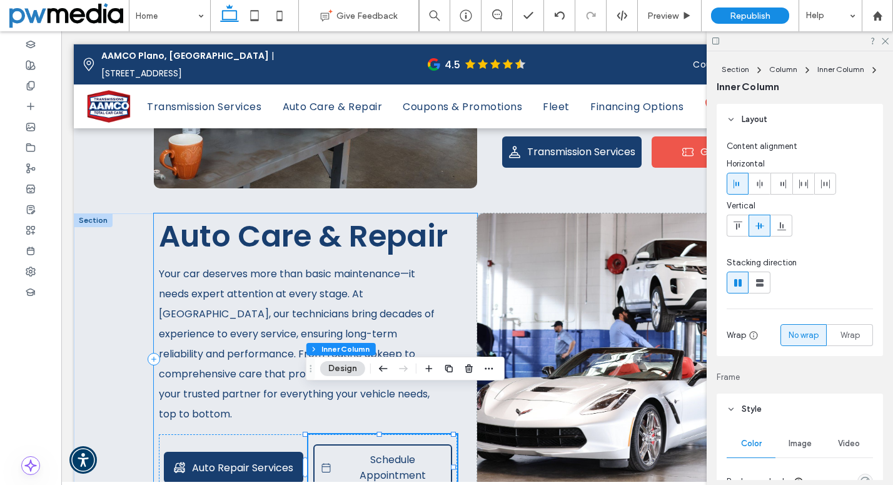
click at [228, 377] on p "Your car deserves more than basic maintenance—it needs expert attention at ever…" at bounding box center [298, 344] width 279 height 160
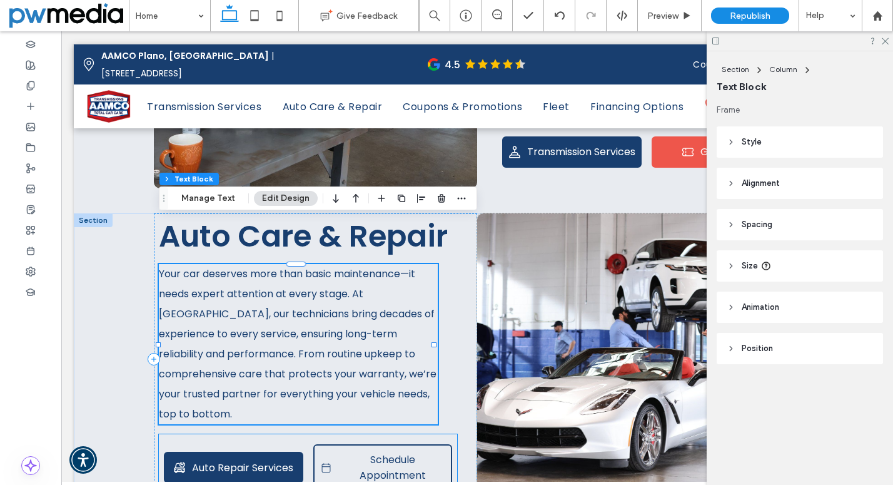
click at [173, 436] on div "Auto Repair Services" at bounding box center [233, 467] width 149 height 63
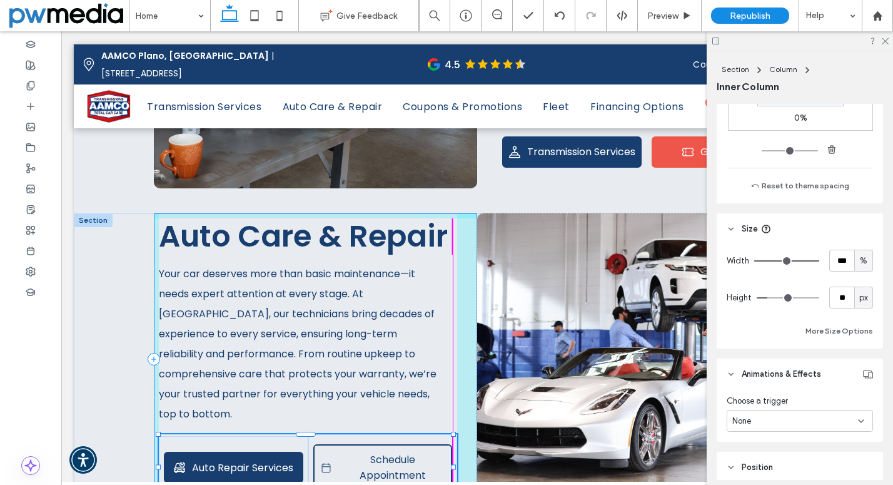
scroll to position [595, 0]
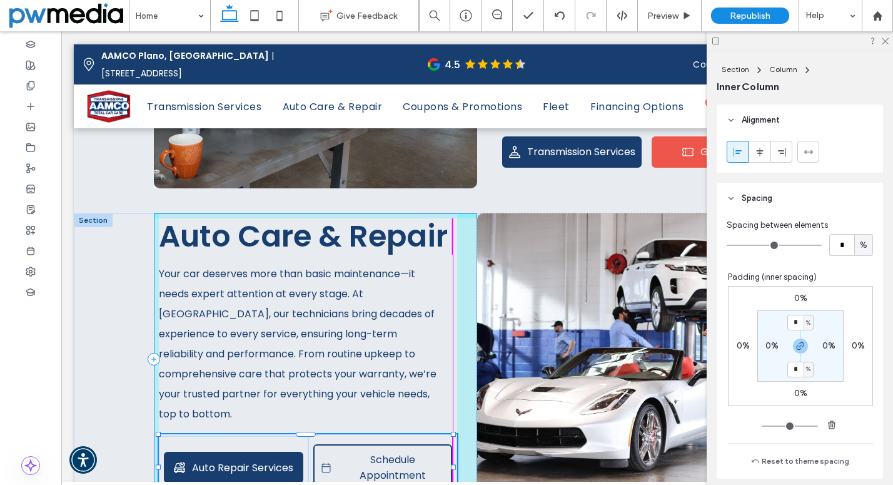
click at [458, 422] on div "Auto Care & Repair Your car deserves more than basic maintenance—it needs exper…" at bounding box center [477, 372] width 807 height 318
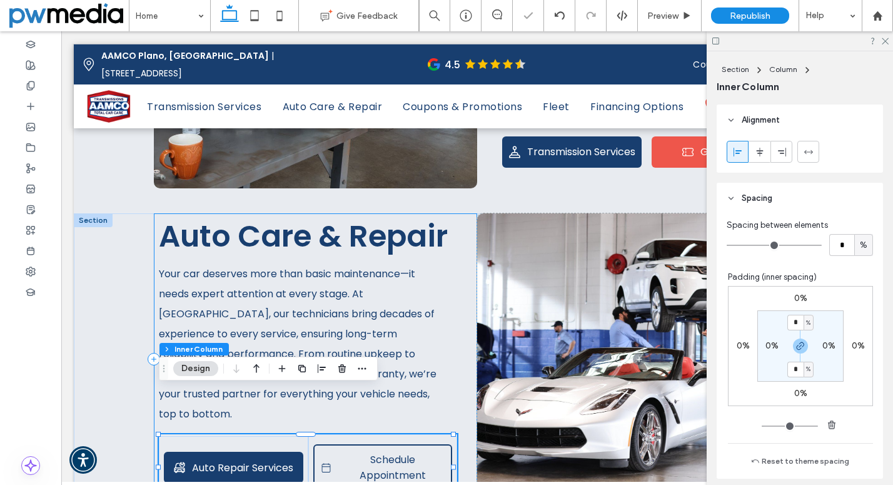
click at [458, 376] on div "Auto Care & Repair Your car deserves more than basic maintenance—it needs exper…" at bounding box center [315, 359] width 323 height 293
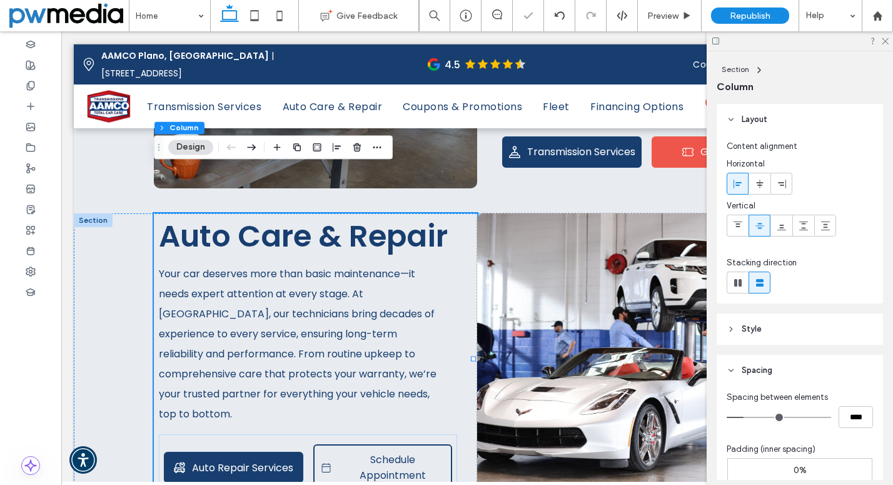
scroll to position [125, 0]
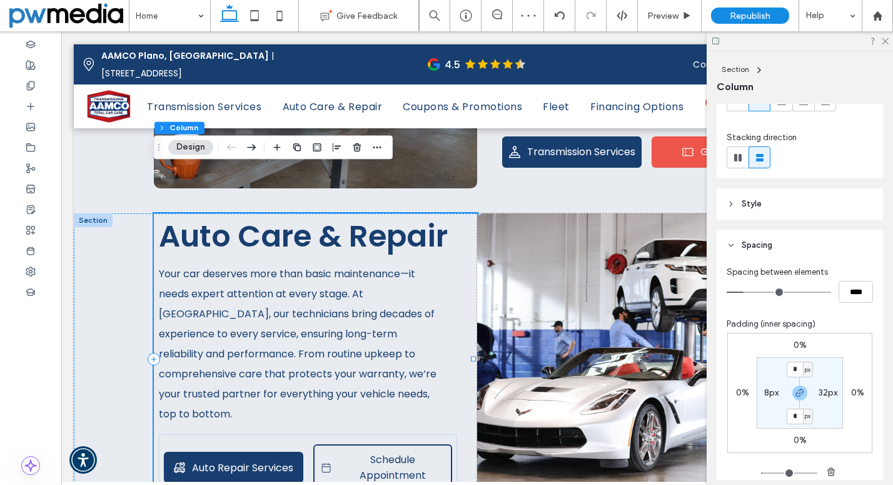
click at [465, 274] on div "Auto Care & Repair Your car deserves more than basic maintenance—it needs exper…" at bounding box center [315, 359] width 323 height 293
click at [820, 396] on label "32px" at bounding box center [827, 392] width 19 height 11
type input "**"
type input "*"
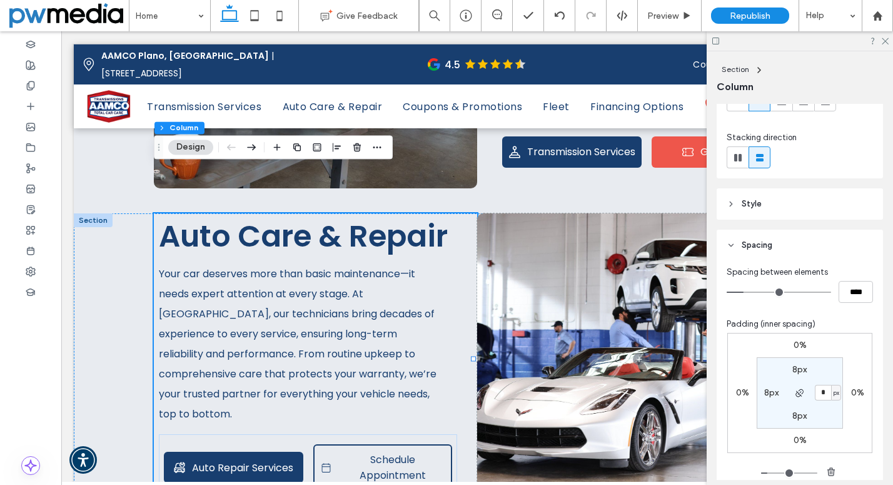
click at [822, 415] on section "8px * px 8px 8px" at bounding box center [800, 392] width 86 height 71
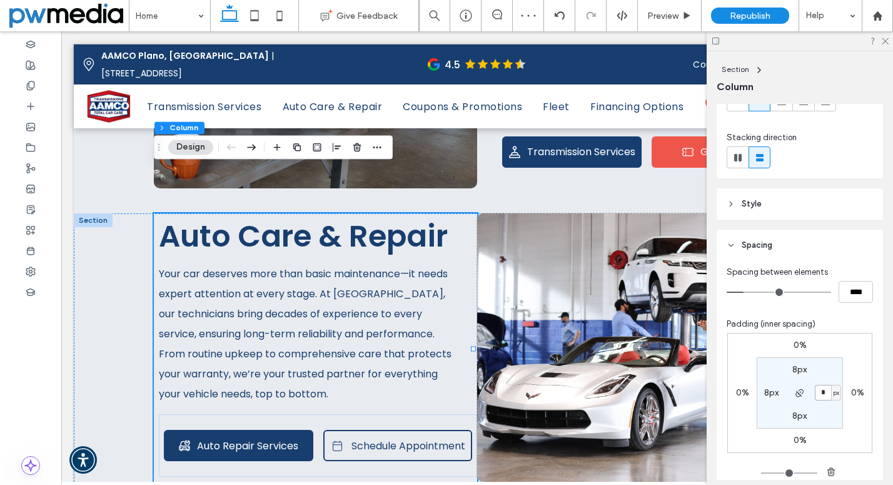
click at [818, 395] on input "*" at bounding box center [823, 393] width 16 height 16
type input "**"
click at [766, 393] on label "8px" at bounding box center [771, 392] width 14 height 11
type input "*"
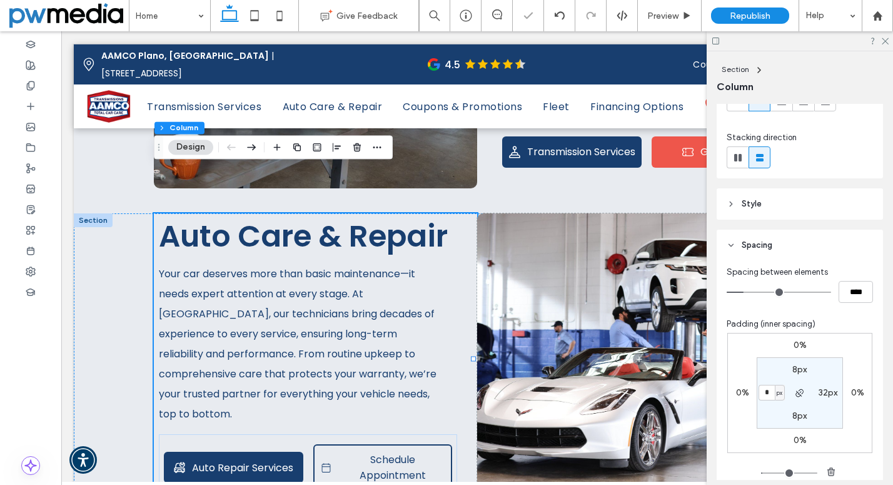
type input "*"
click at [763, 410] on section "8px 32px 8px * px" at bounding box center [800, 392] width 86 height 71
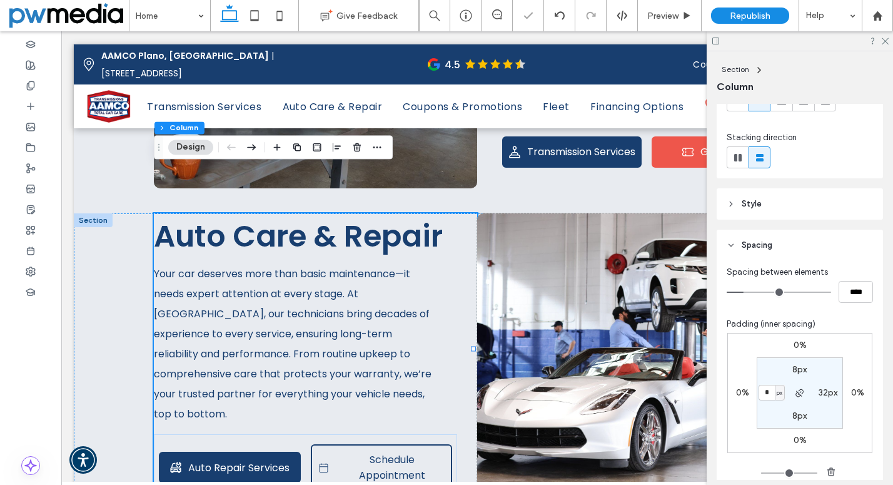
click at [823, 393] on label "32px" at bounding box center [827, 392] width 19 height 11
type input "**"
type input "*"
click at [818, 411] on section "8px * px 8px 0px" at bounding box center [800, 392] width 86 height 71
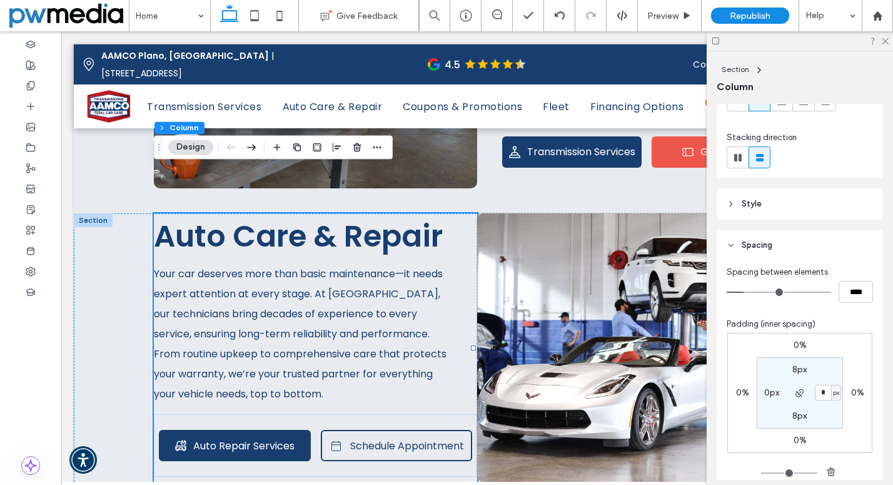
click at [764, 393] on label "0px" at bounding box center [771, 392] width 15 height 11
type input "*"
click at [820, 390] on label "0px" at bounding box center [827, 392] width 15 height 11
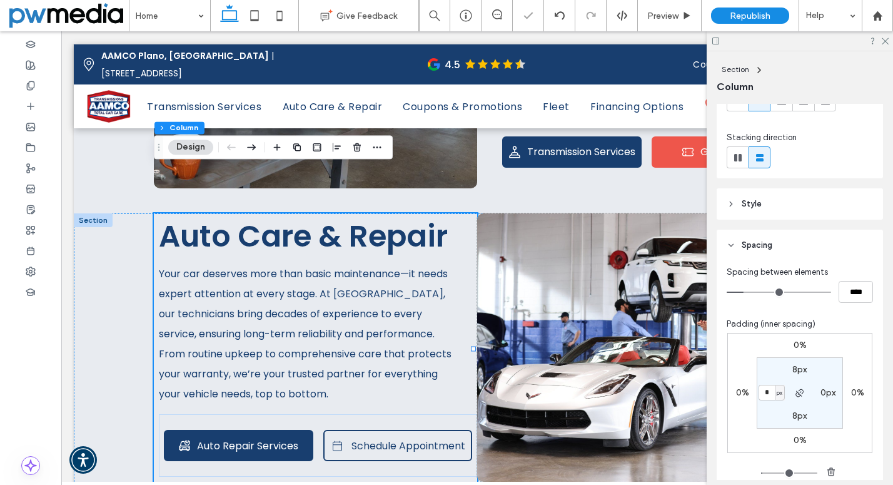
type input "*"
click at [815, 412] on section "8px * px 8px 8px" at bounding box center [800, 392] width 86 height 71
type input "*"
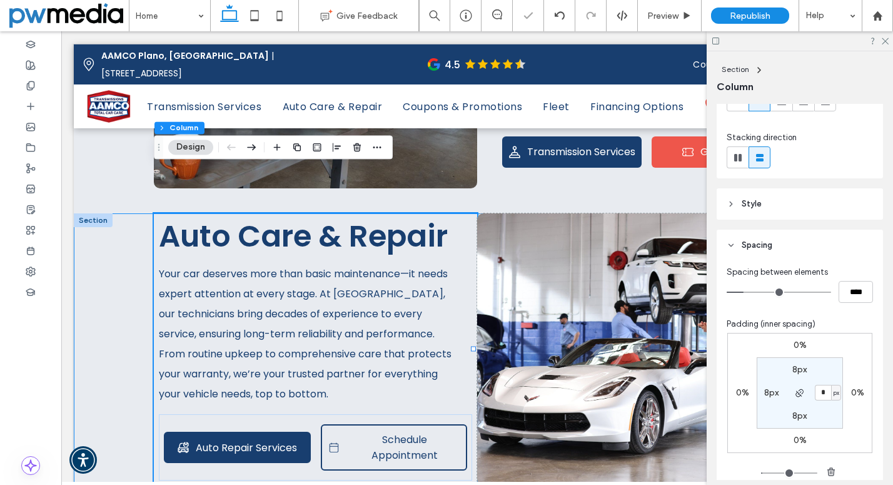
click at [135, 223] on div "Auto Care & Repair Your car deserves more than basic maintenance—it needs exper…" at bounding box center [477, 362] width 807 height 298
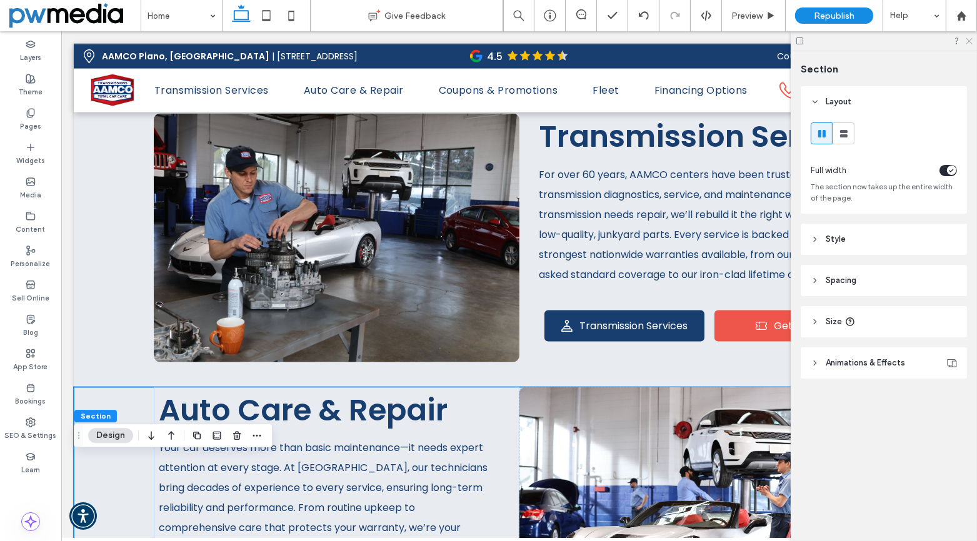
scroll to position [1880, 0]
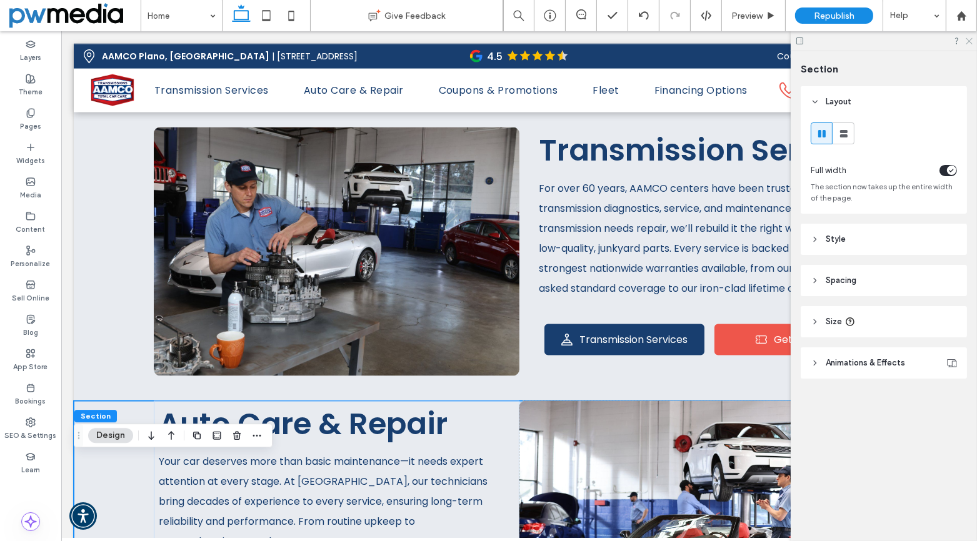
click at [919, 39] on icon at bounding box center [969, 40] width 8 height 8
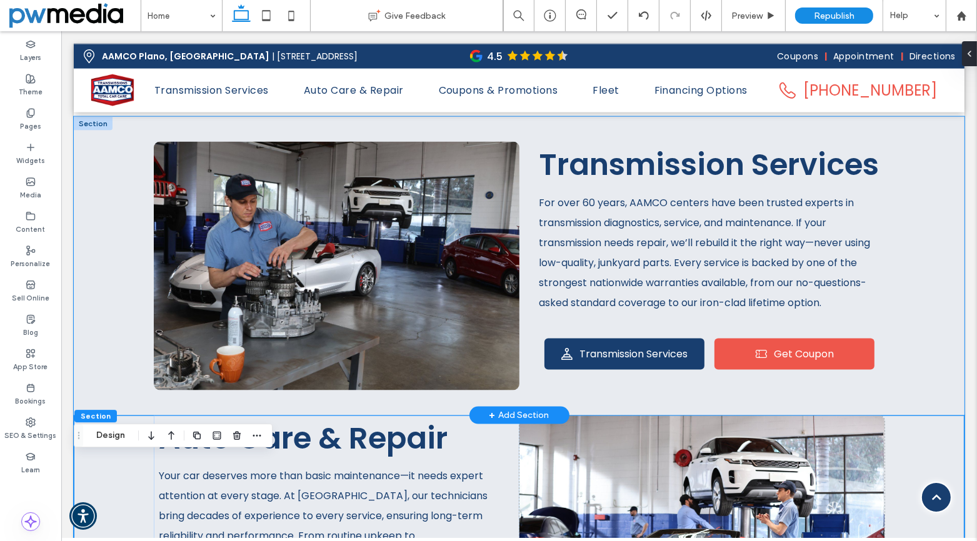
scroll to position [1893, 0]
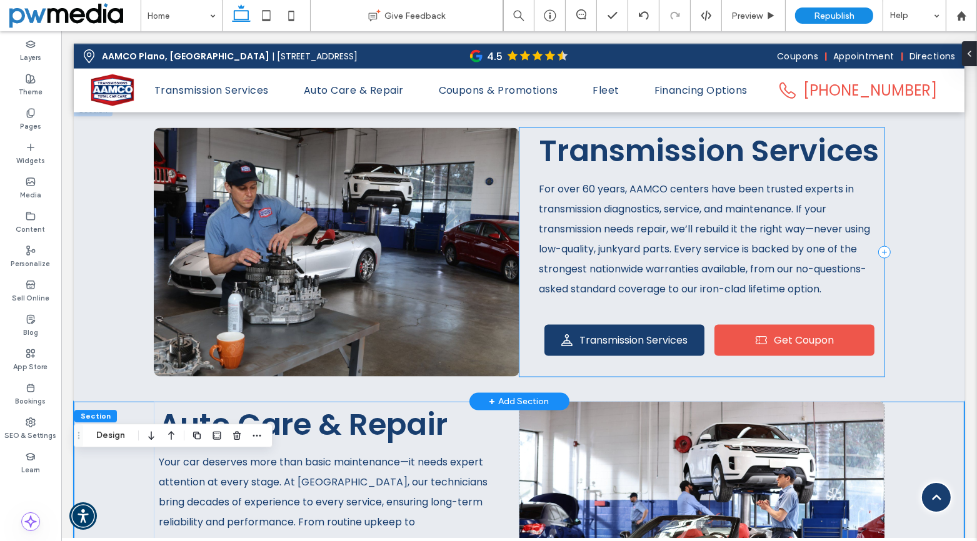
click at [519, 377] on div "Transmission Services For over 60 years, AAMCO centers have been trusted expert…" at bounding box center [702, 252] width 366 height 249
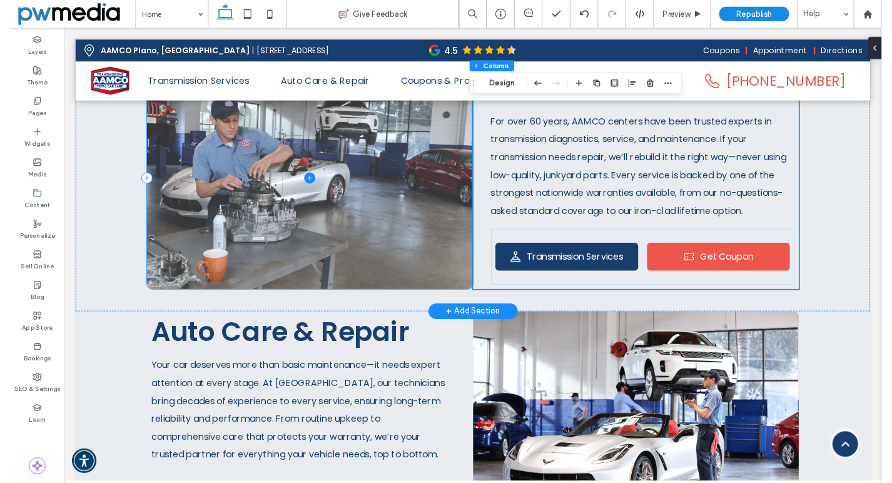
scroll to position [2143, 0]
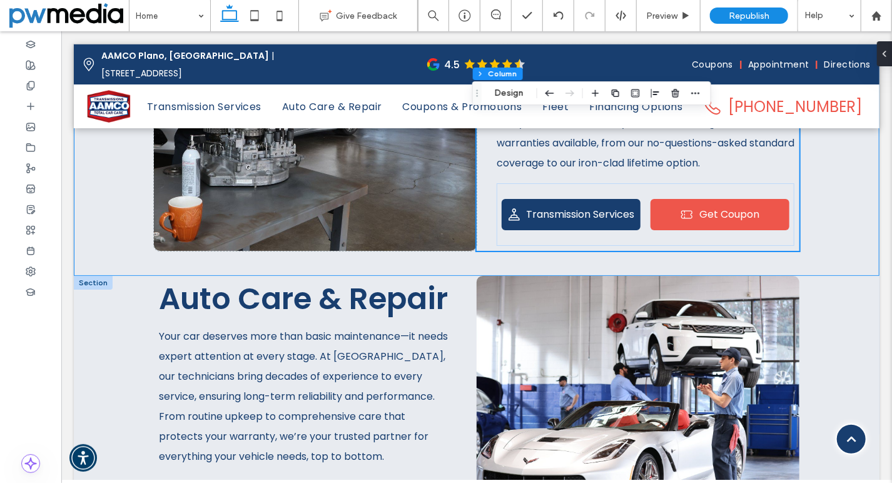
drag, startPoint x: 828, startPoint y: 144, endPoint x: 730, endPoint y: 366, distance: 243.0
click at [828, 144] on div "Transmission Services For over 60 years, AAMCO centers have been trusted expert…" at bounding box center [475, 97] width 805 height 355
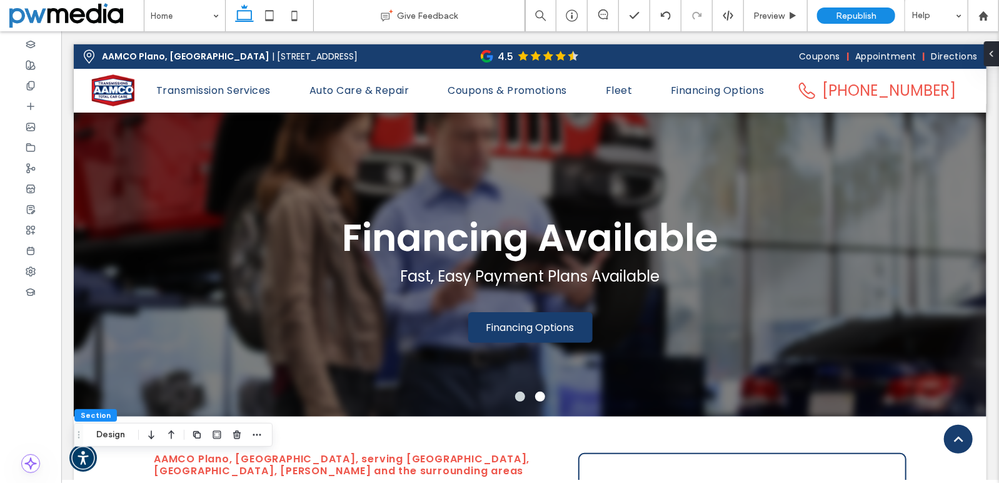
scroll to position [0, 0]
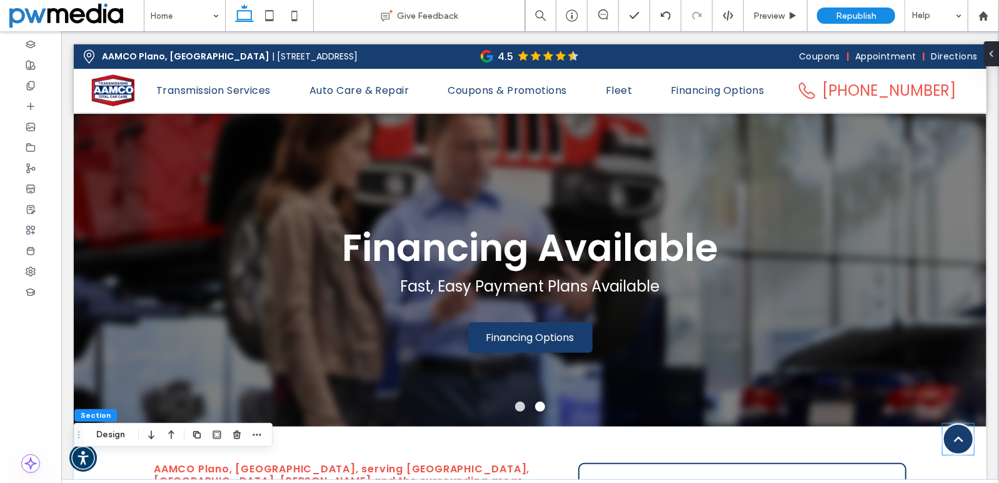
click at [919, 436] on icon at bounding box center [958, 438] width 13 height 13
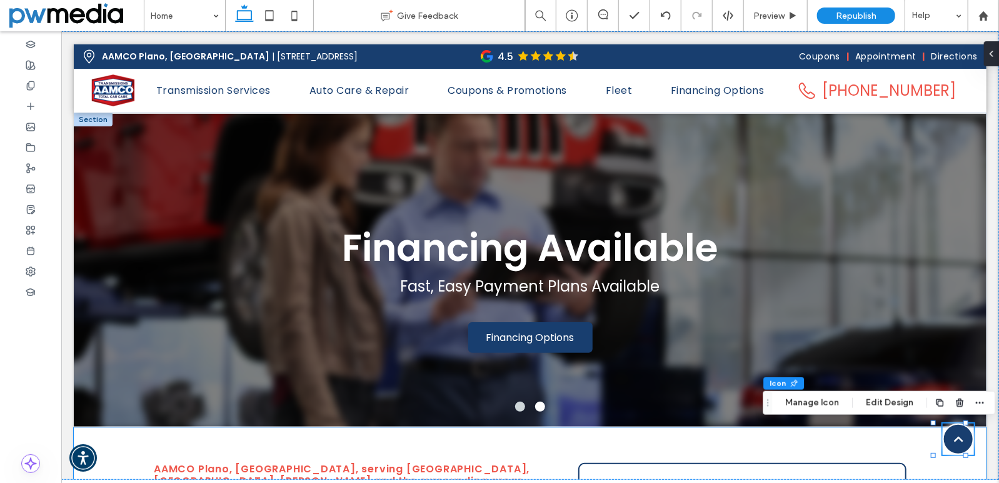
type input "****"
type input "**"
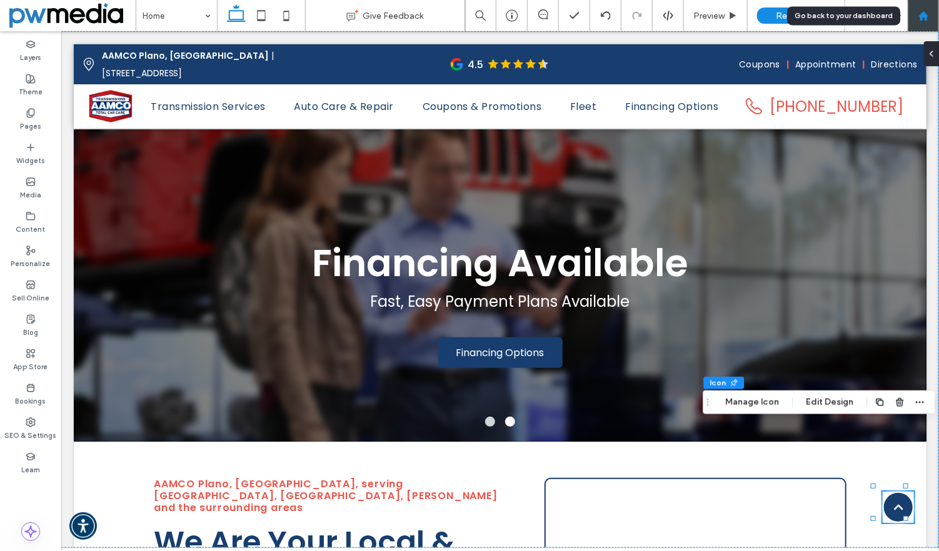
click at [919, 6] on div at bounding box center [923, 15] width 31 height 31
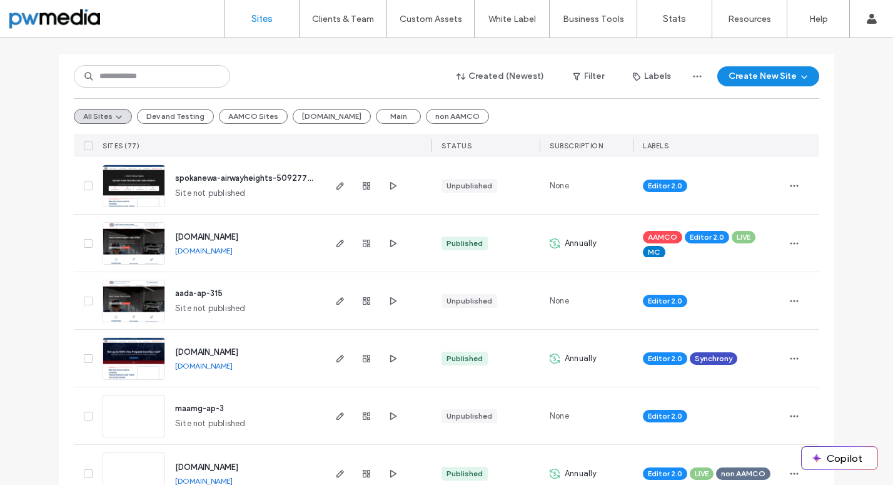
scroll to position [250, 0]
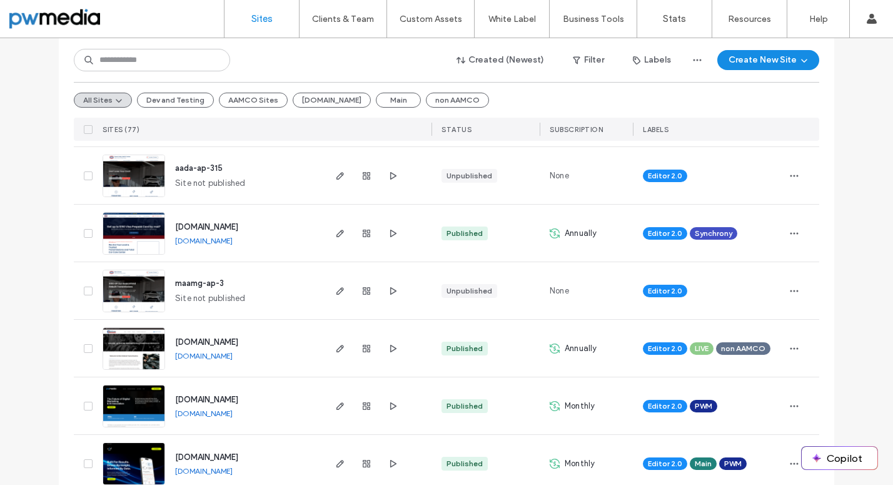
click at [129, 285] on img at bounding box center [133, 312] width 61 height 85
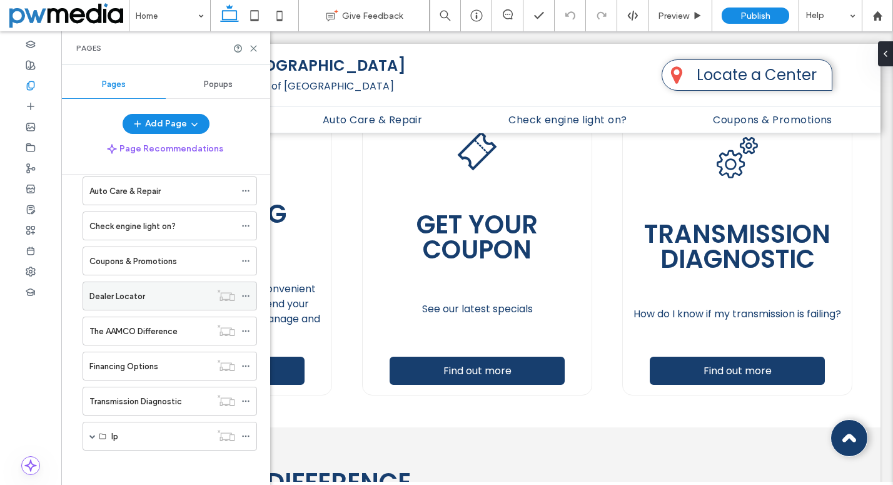
click at [126, 287] on label "Dealer Locator" at bounding box center [117, 296] width 56 height 22
click at [254, 49] on use at bounding box center [254, 49] width 6 height 6
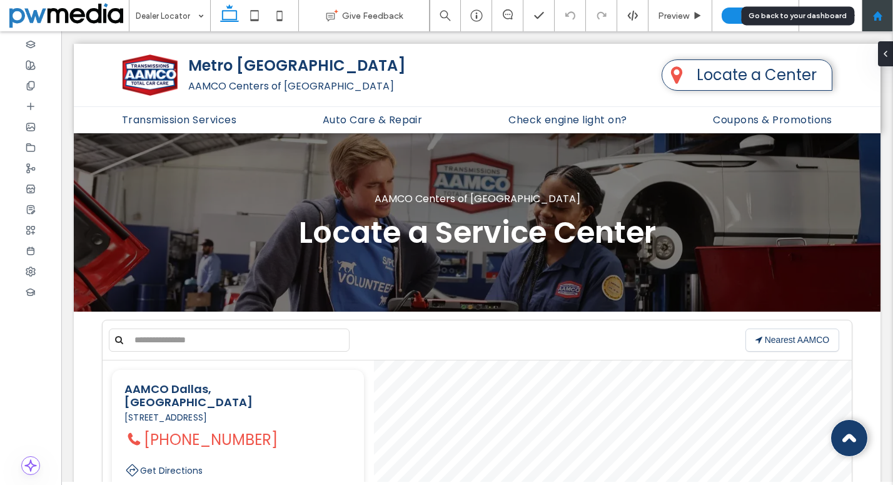
click at [884, 17] on div at bounding box center [877, 16] width 30 height 11
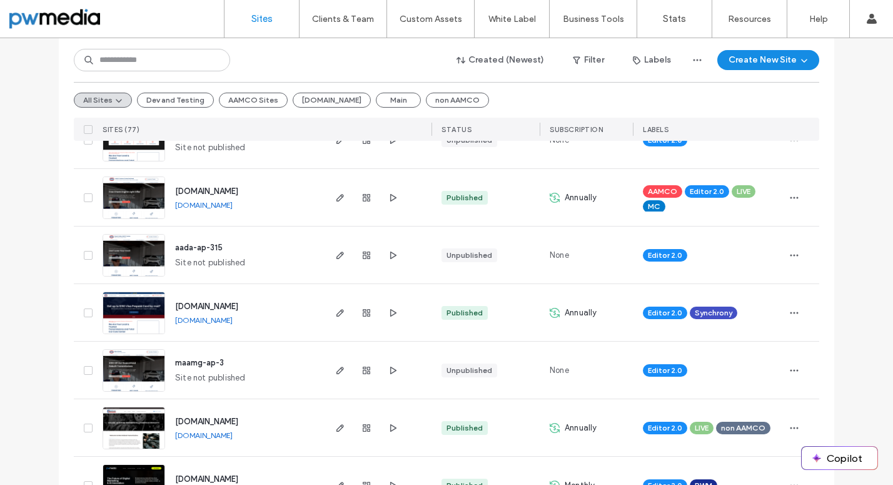
scroll to position [250, 0]
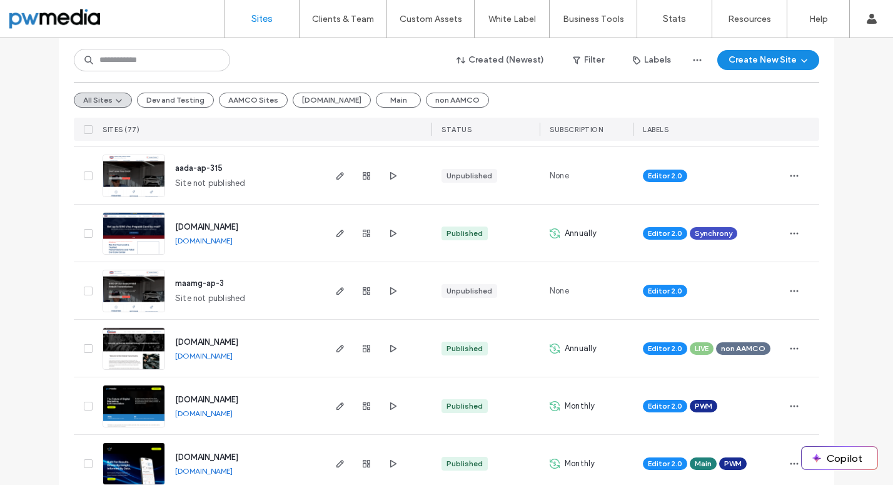
click at [149, 178] on img at bounding box center [133, 197] width 61 height 85
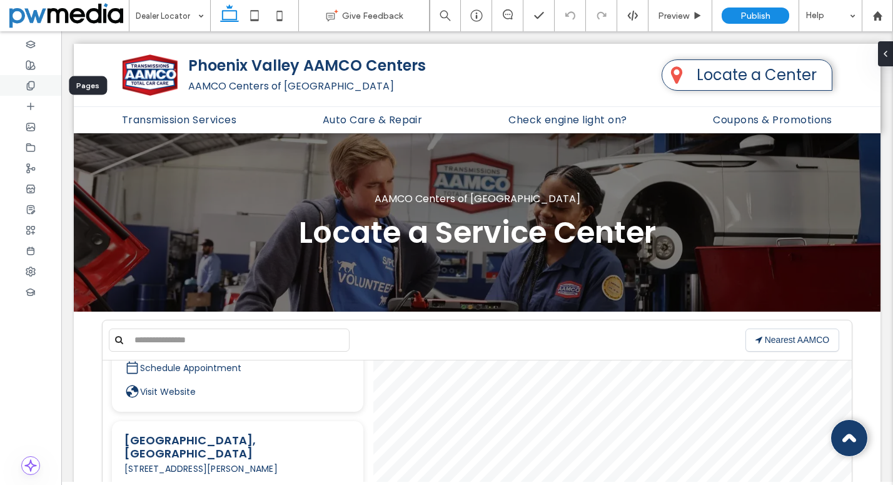
click at [33, 79] on div at bounding box center [30, 85] width 61 height 21
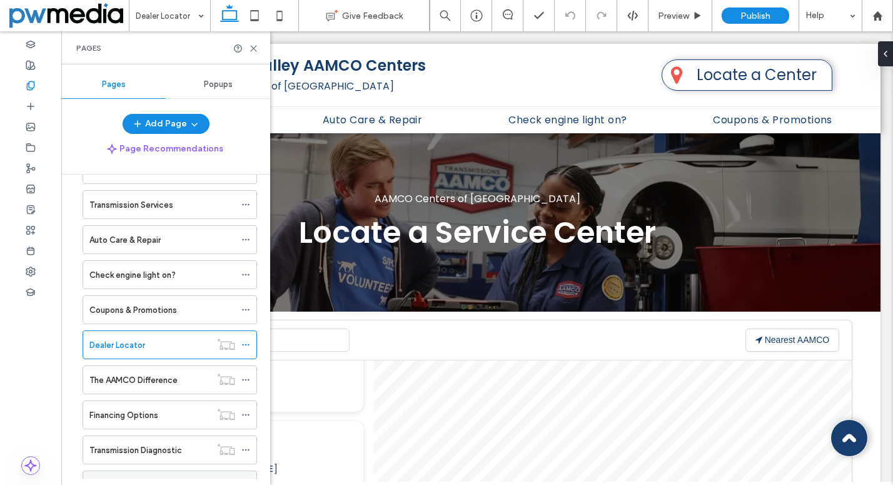
scroll to position [89, 0]
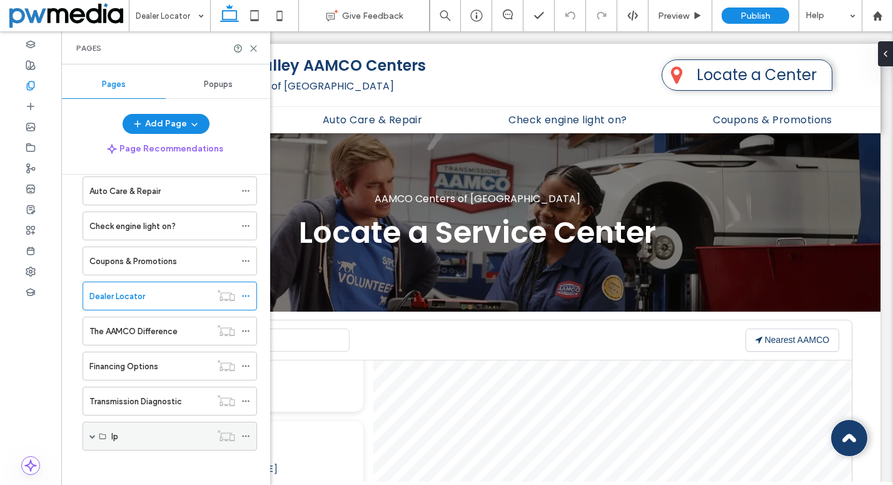
click at [99, 432] on icon at bounding box center [103, 436] width 8 height 8
click at [93, 433] on span at bounding box center [92, 436] width 6 height 6
click at [147, 455] on label "Auto Repair Experts" at bounding box center [148, 465] width 74 height 22
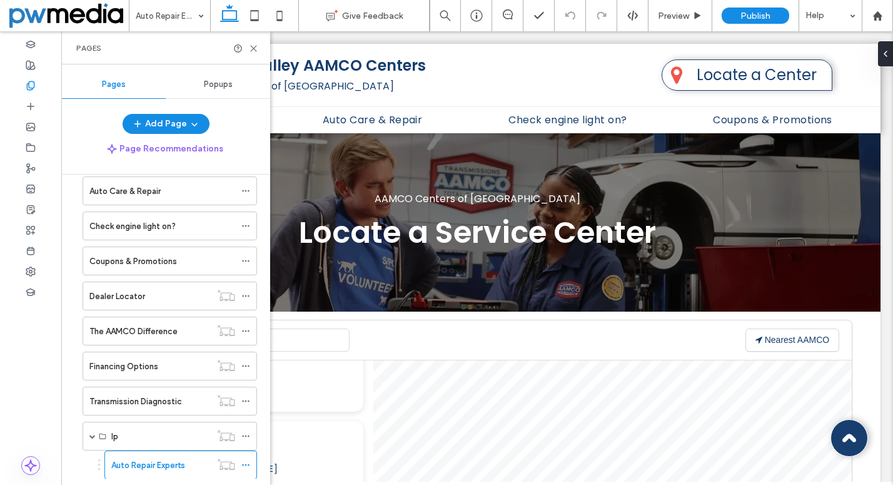
click at [253, 48] on use at bounding box center [254, 49] width 6 height 6
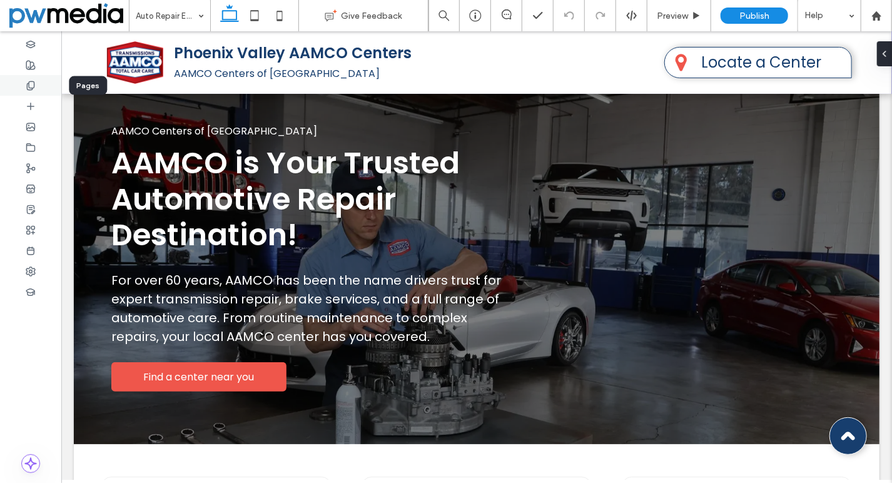
click at [33, 77] on div at bounding box center [30, 85] width 61 height 21
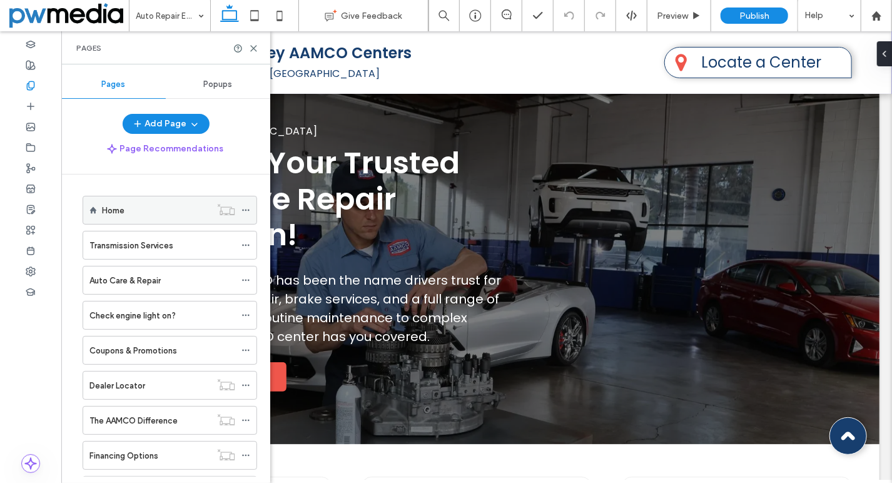
click at [116, 205] on label "Home" at bounding box center [113, 210] width 23 height 22
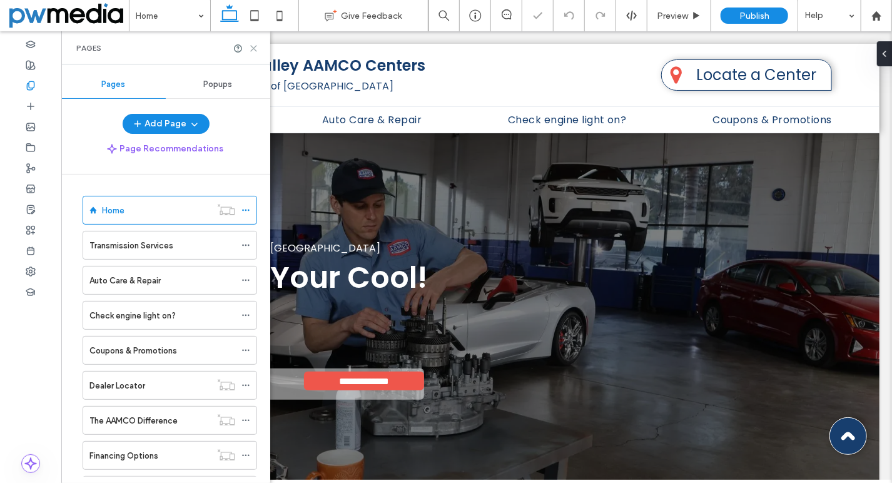
click at [253, 45] on icon at bounding box center [253, 48] width 9 height 9
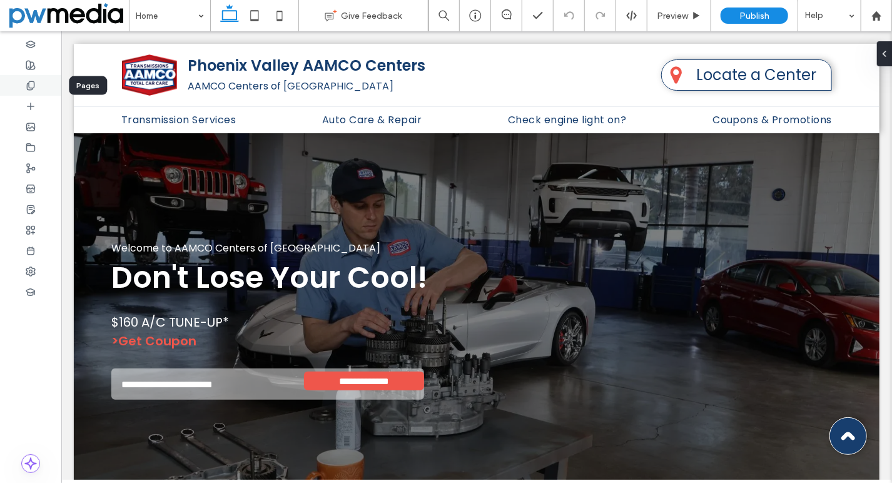
click at [24, 79] on div at bounding box center [30, 85] width 61 height 21
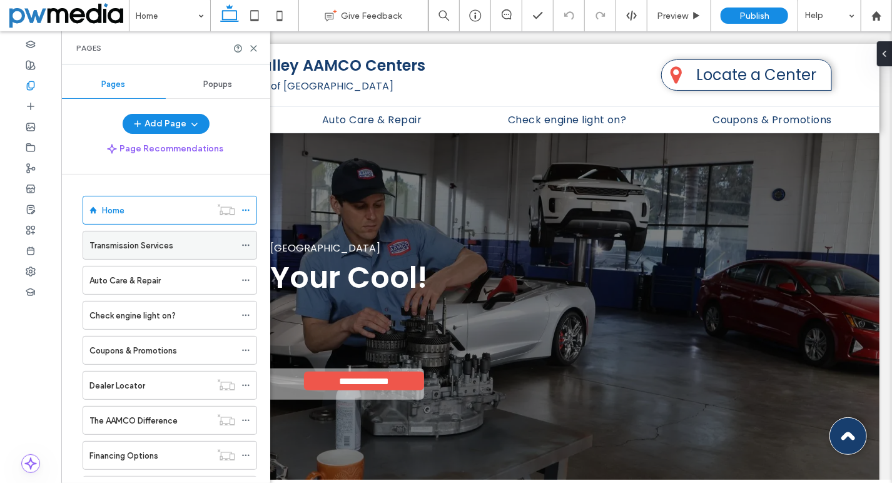
click at [143, 244] on label "Transmission Services" at bounding box center [131, 245] width 84 height 22
click at [255, 49] on use at bounding box center [254, 49] width 6 height 6
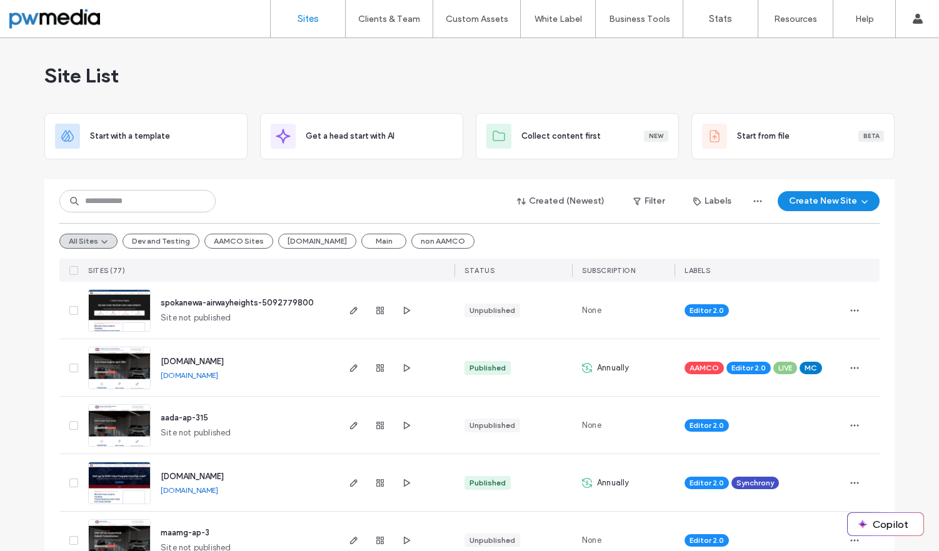
click at [176, 200] on input at bounding box center [137, 201] width 156 height 23
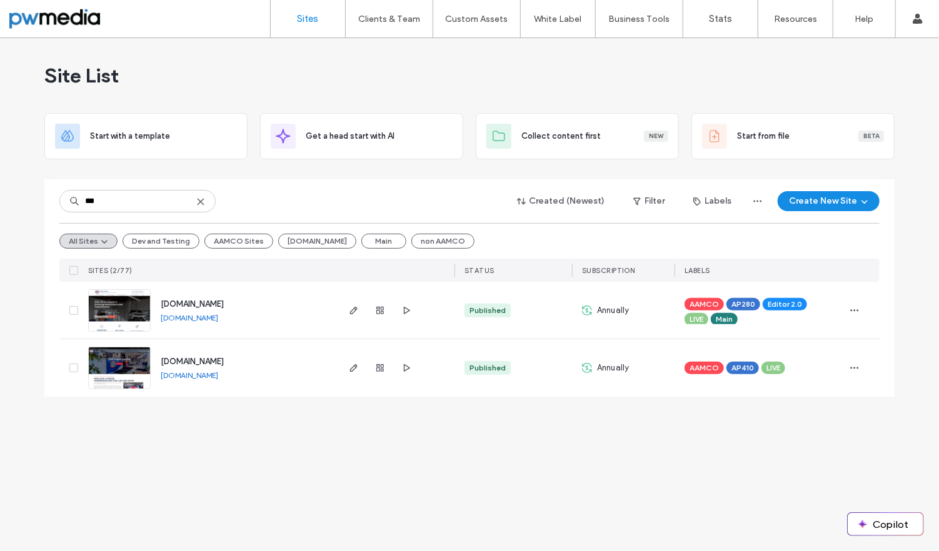
type input "***"
click at [141, 322] on img at bounding box center [119, 332] width 61 height 85
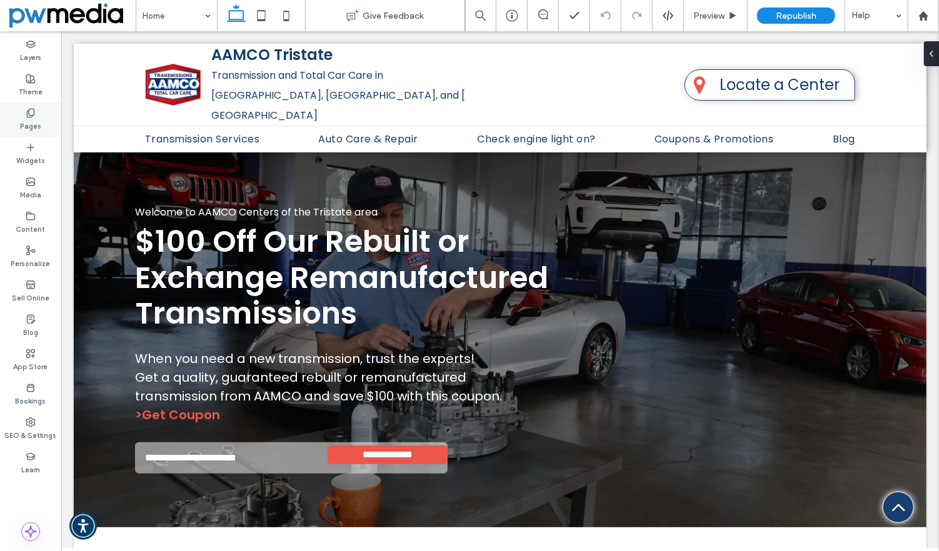
click at [32, 114] on use at bounding box center [30, 113] width 7 height 8
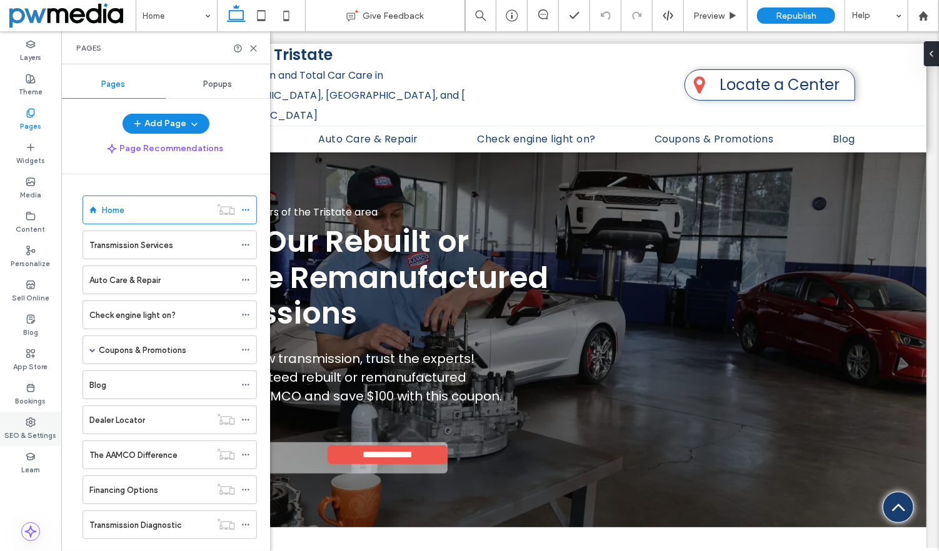
click at [45, 425] on div "SEO & Settings" at bounding box center [30, 429] width 61 height 34
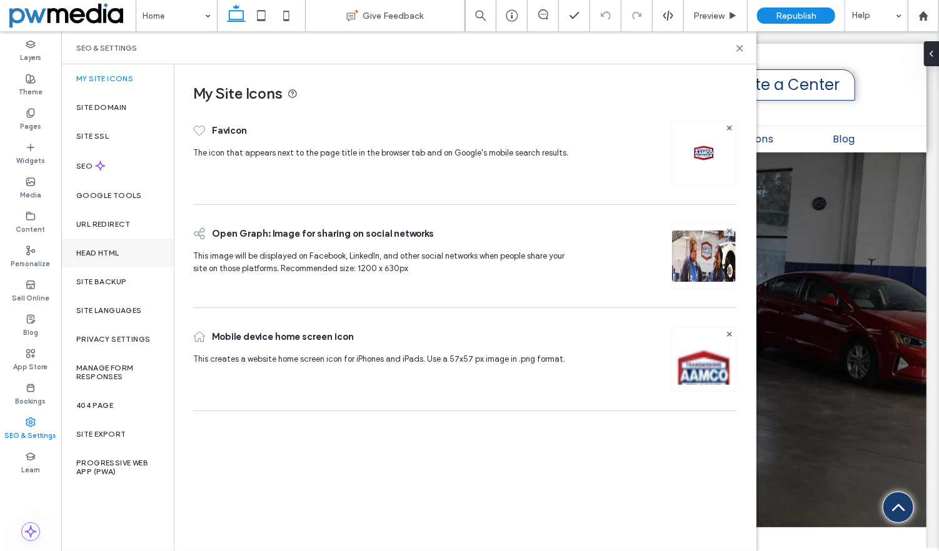
click at [104, 246] on div "Head HTML" at bounding box center [117, 253] width 113 height 29
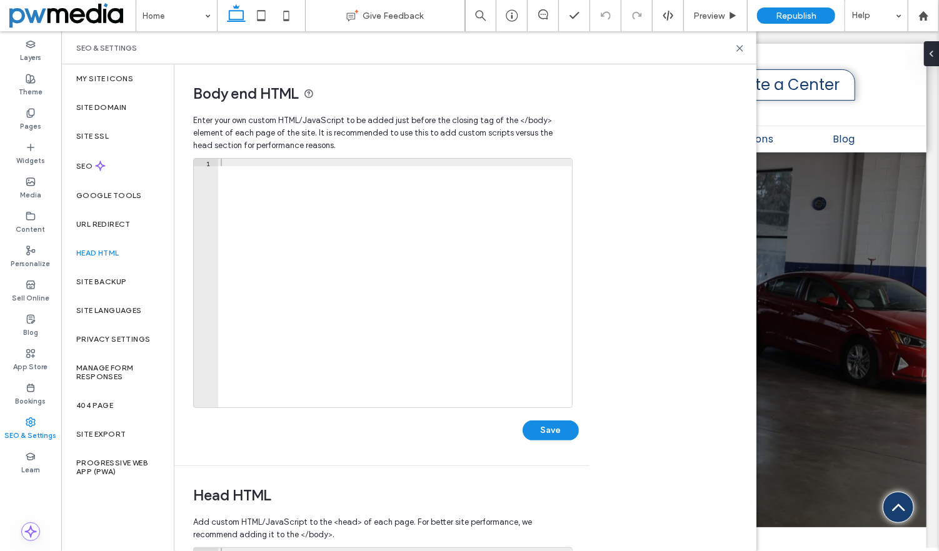
scroll to position [305, 0]
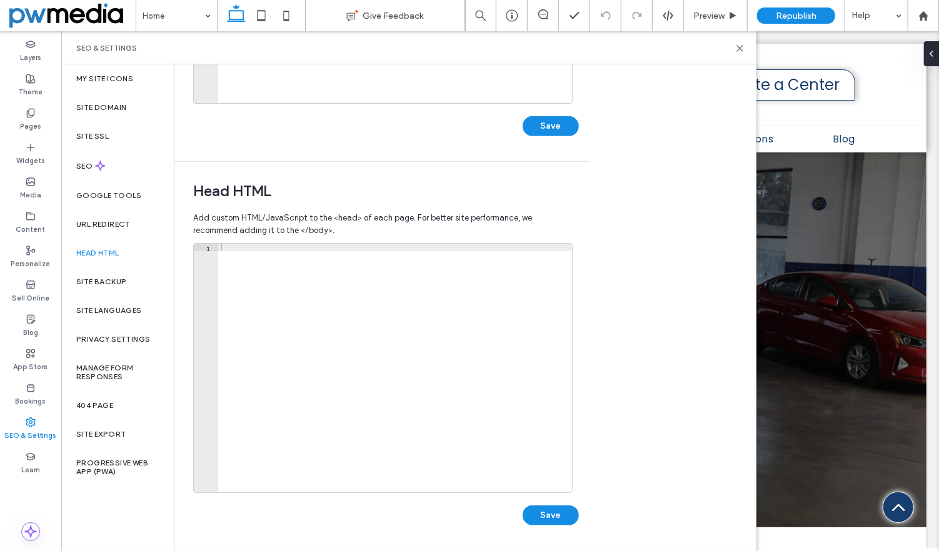
click at [459, 341] on div at bounding box center [395, 376] width 354 height 264
click at [36, 109] on div "Pages" at bounding box center [30, 120] width 61 height 34
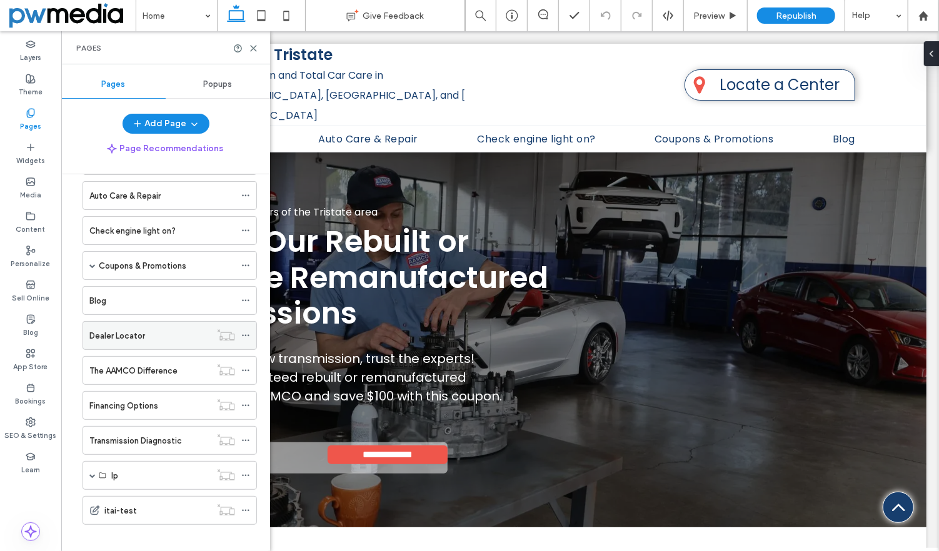
scroll to position [92, 0]
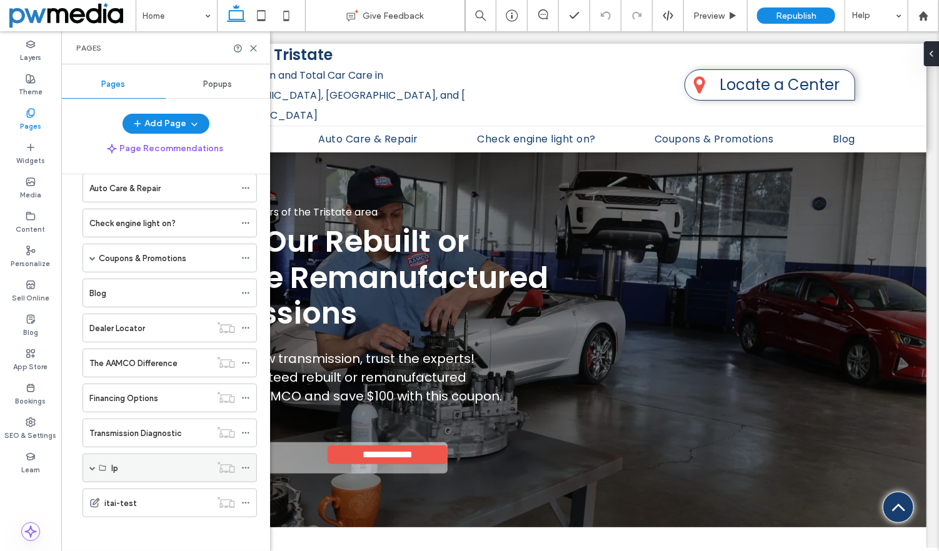
click at [96, 464] on div "lp" at bounding box center [170, 468] width 174 height 29
click at [95, 465] on span at bounding box center [92, 468] width 6 height 6
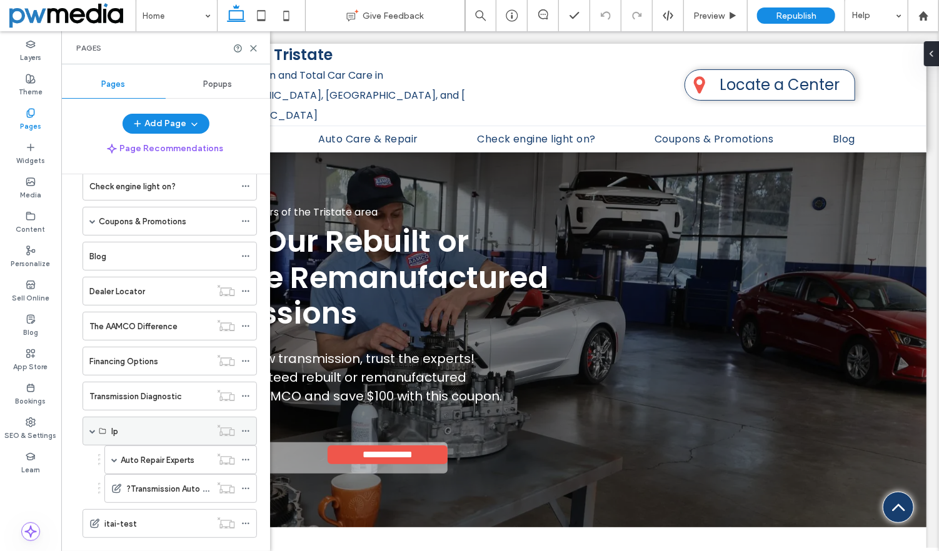
scroll to position [149, 0]
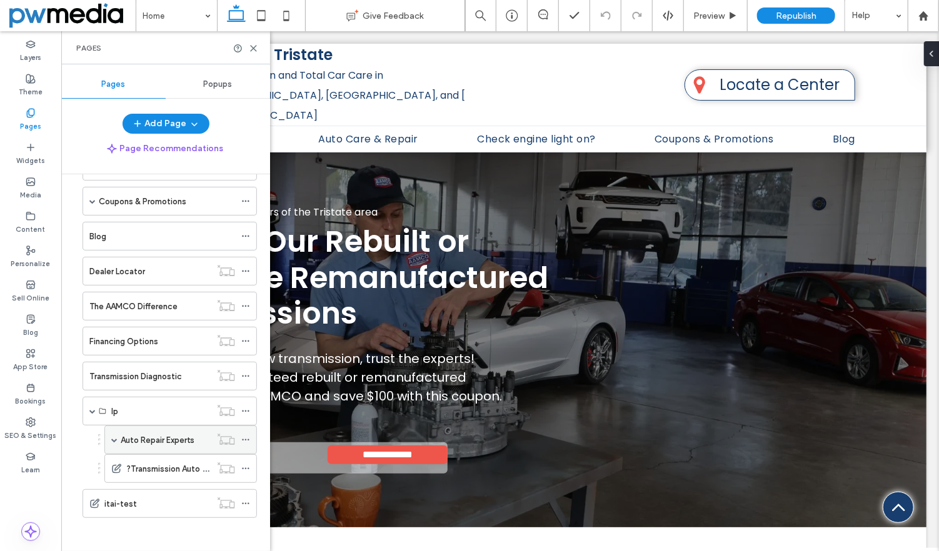
click at [153, 439] on label "Auto Repair Experts" at bounding box center [158, 441] width 74 height 22
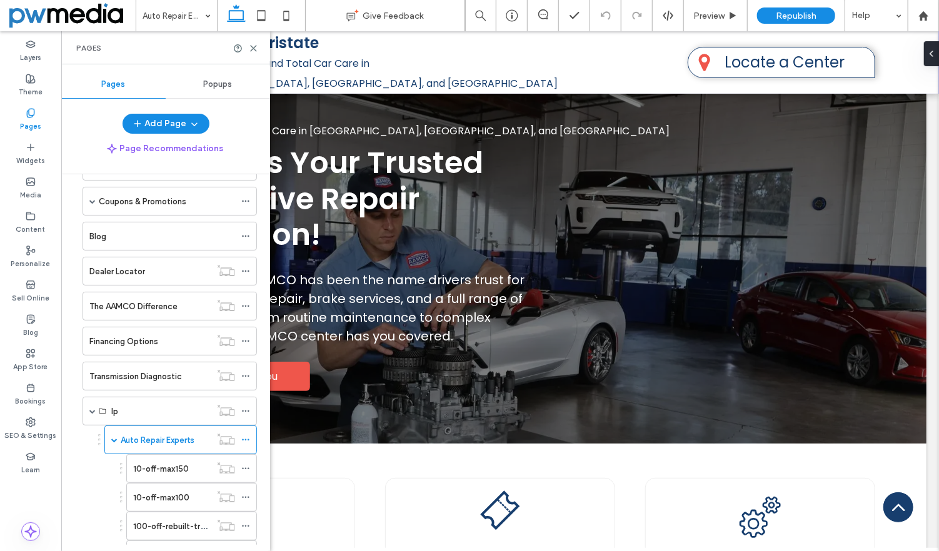
scroll to position [263, 0]
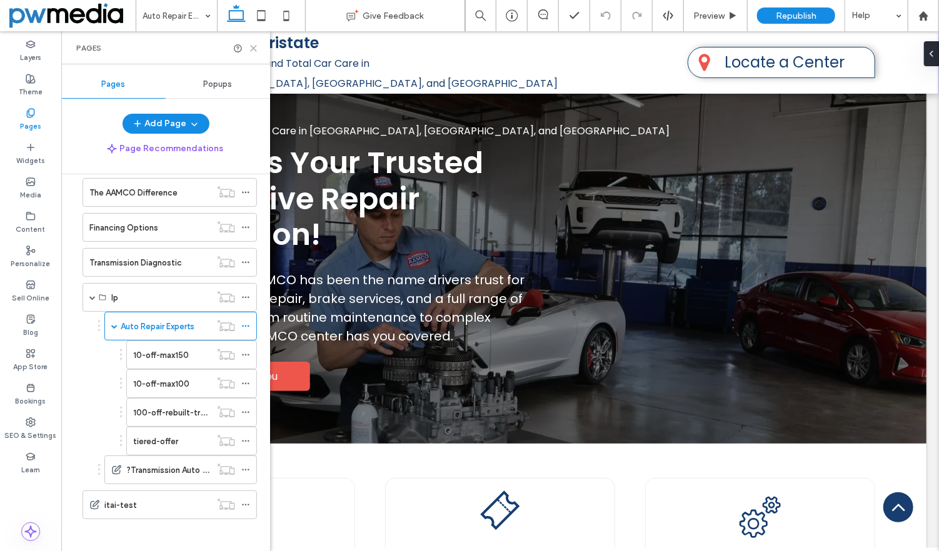
click at [252, 46] on icon at bounding box center [253, 48] width 9 height 9
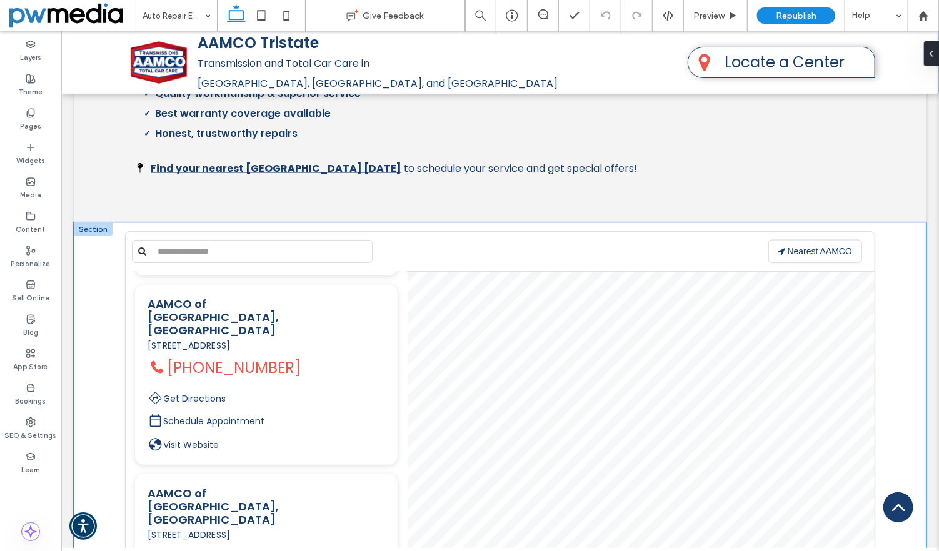
scroll to position [938, 0]
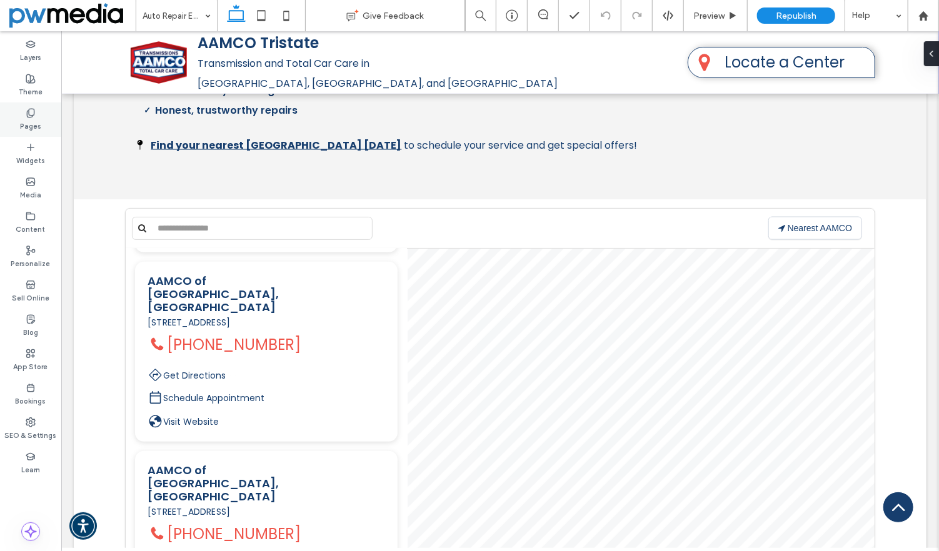
click at [28, 116] on use at bounding box center [30, 113] width 7 height 8
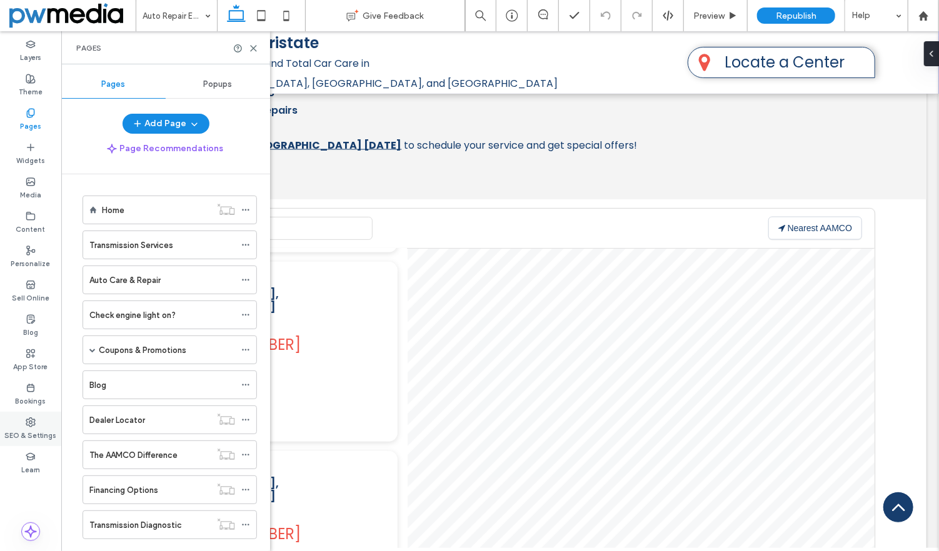
click at [35, 426] on icon at bounding box center [31, 423] width 10 height 10
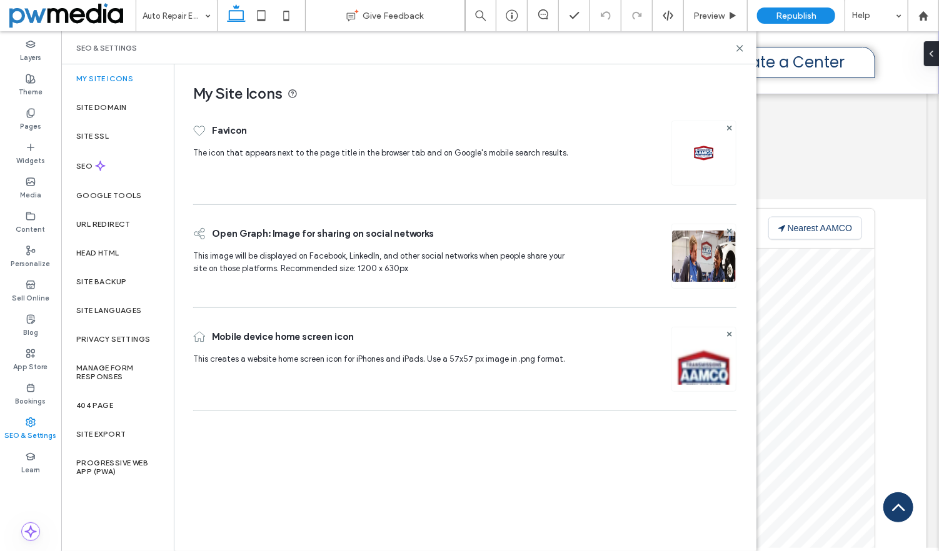
scroll to position [83, 0]
click at [33, 111] on icon at bounding box center [31, 113] width 10 height 10
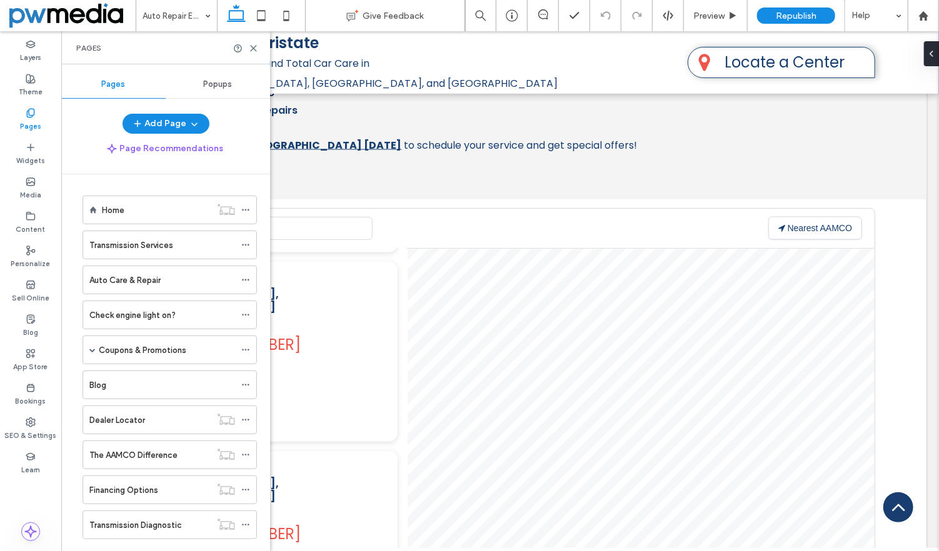
scroll to position [263, 0]
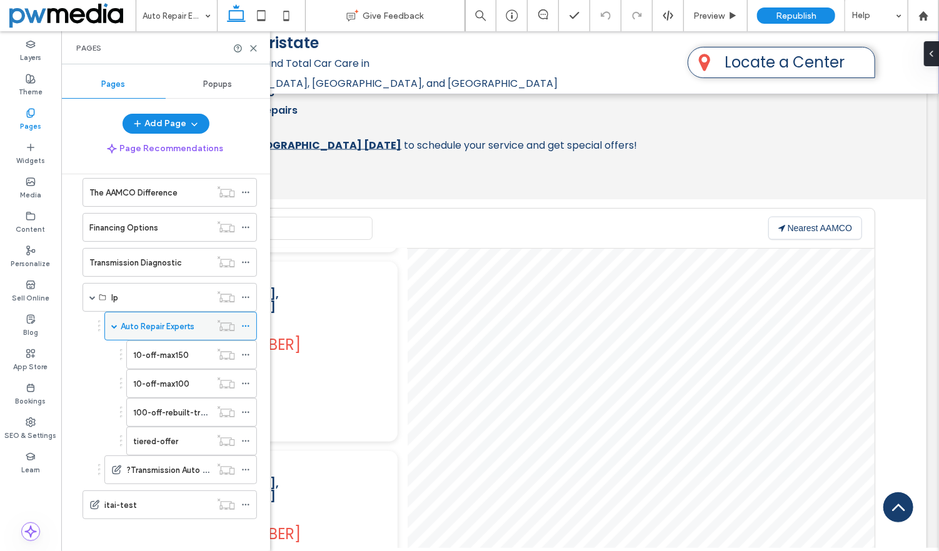
click at [245, 322] on icon at bounding box center [245, 326] width 9 height 9
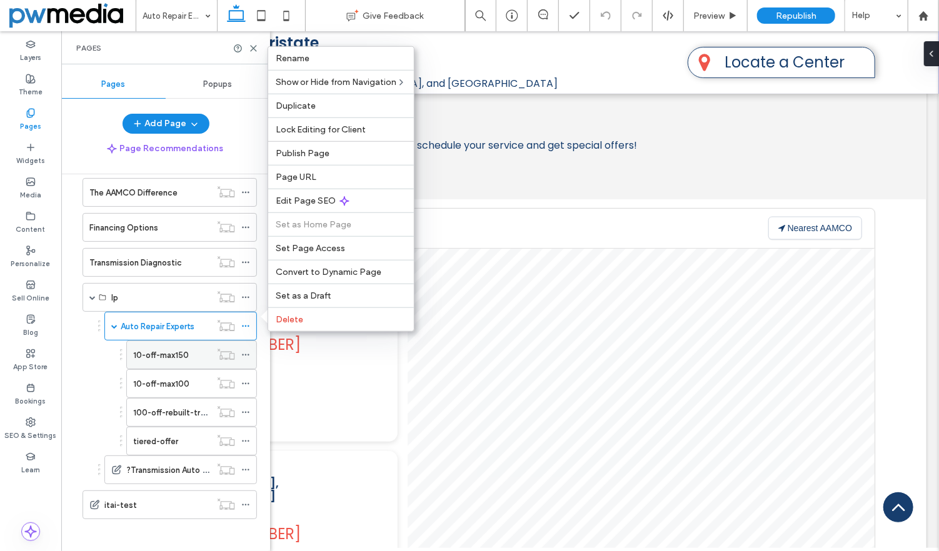
click at [149, 354] on label "10-off-max150" at bounding box center [161, 356] width 56 height 22
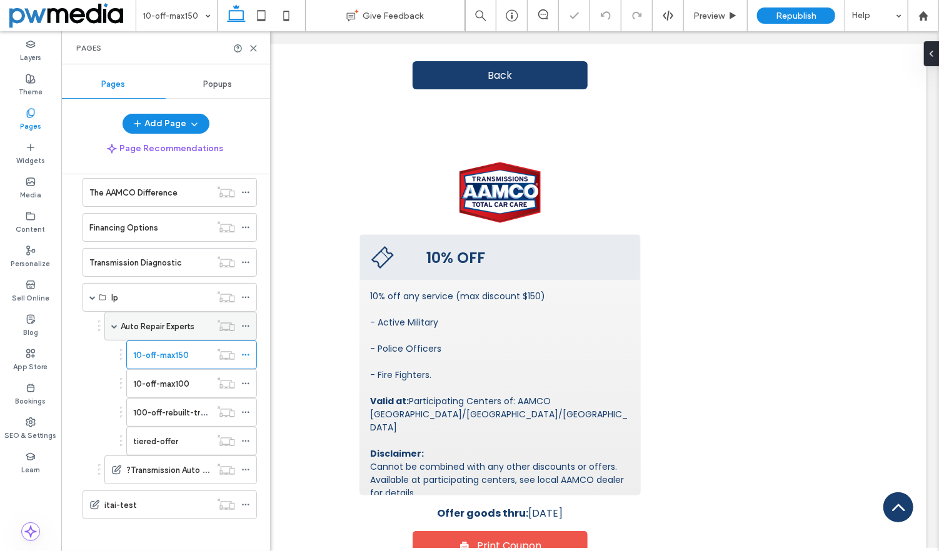
click at [190, 317] on label "Auto Repair Experts" at bounding box center [158, 327] width 74 height 22
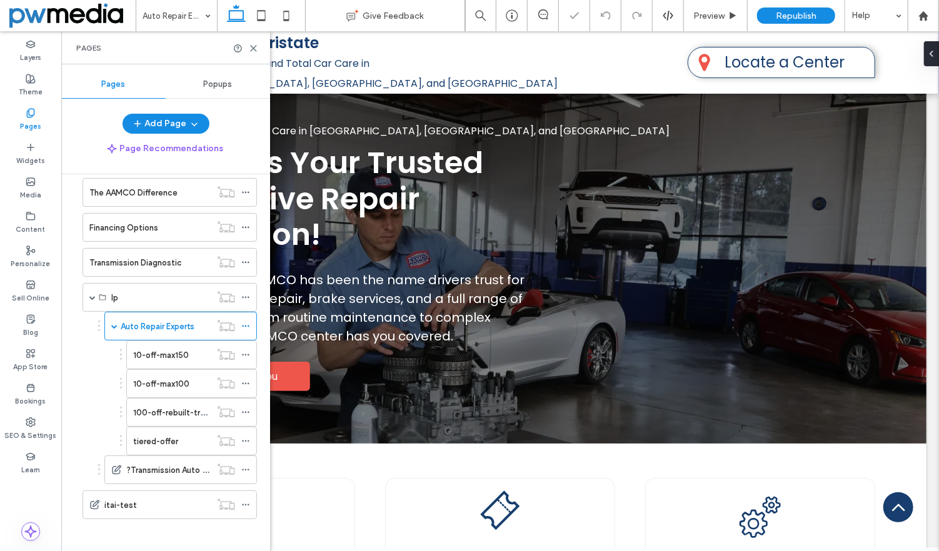
click at [246, 326] on use at bounding box center [245, 327] width 7 height 2
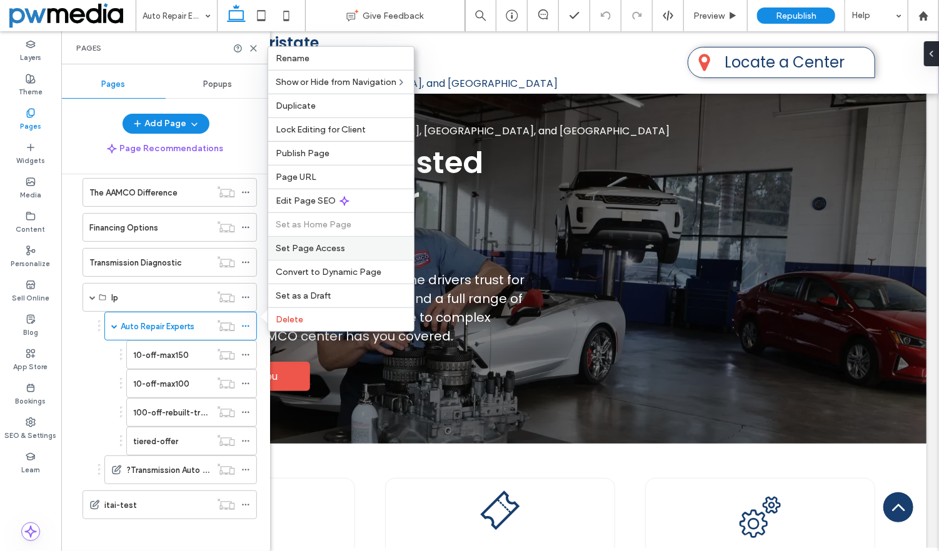
click at [313, 255] on div "Set Page Access" at bounding box center [341, 248] width 146 height 24
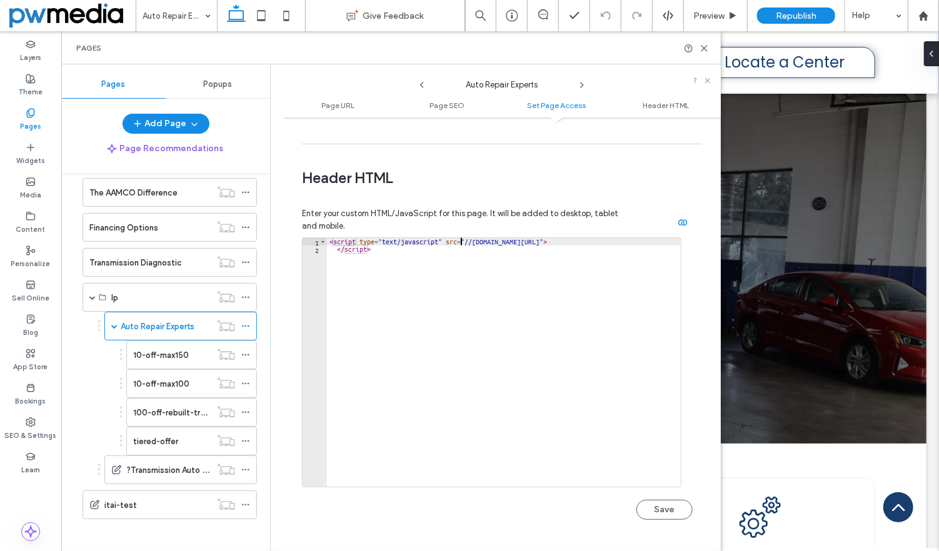
click at [461, 242] on div "< script type = "text/javascript" src = "//cdn.calltrk.com/group/893387806/56c6…" at bounding box center [530, 365] width 406 height 254
click at [461, 248] on div "< script type = "text/javascript" src = "//cdn.calltrk.com/group/893387806/56c6…" at bounding box center [530, 365] width 406 height 254
type textarea "**********"
click at [704, 44] on icon at bounding box center [704, 48] width 9 height 9
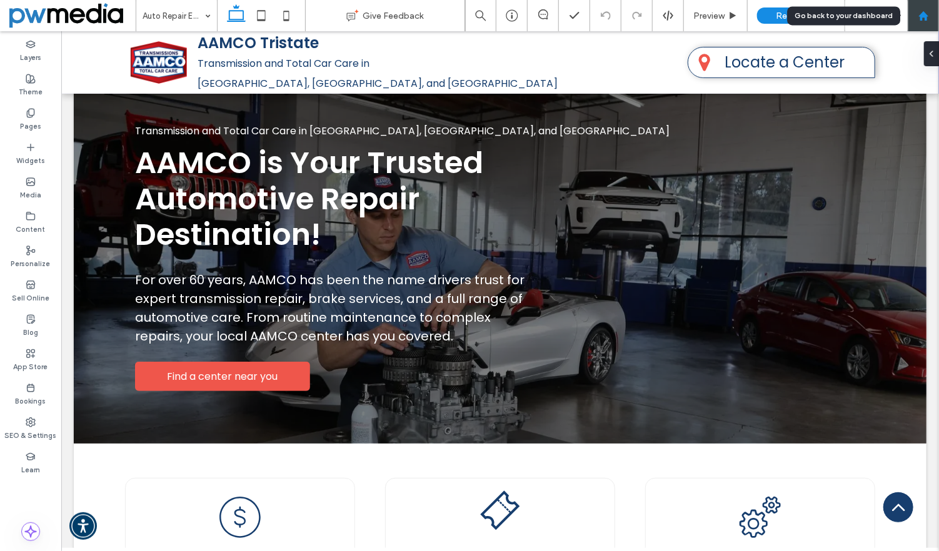
click at [925, 11] on icon at bounding box center [924, 16] width 11 height 11
